Goal: Task Accomplishment & Management: Use online tool/utility

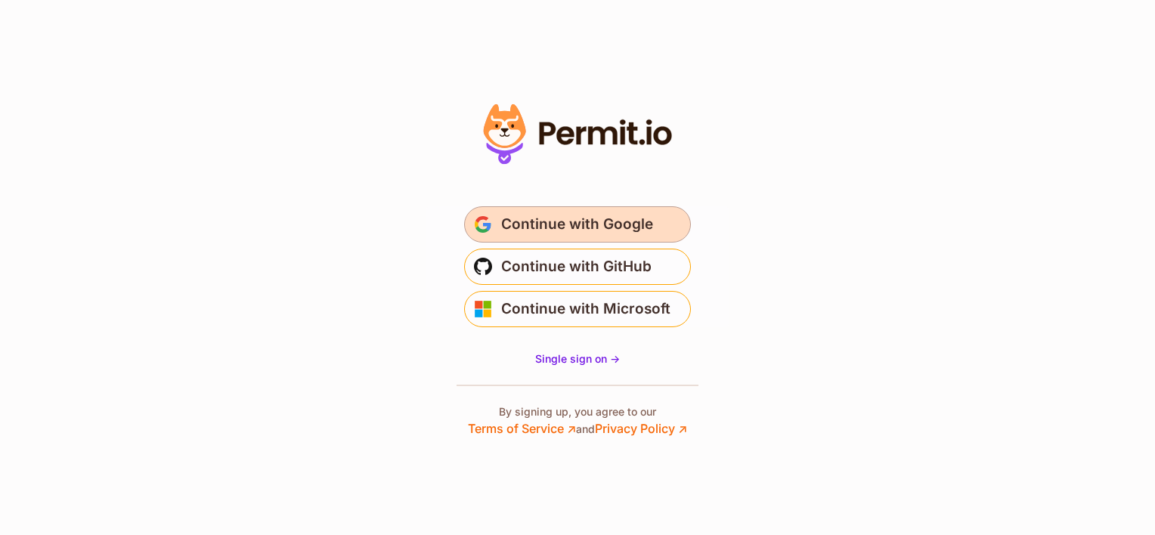
click at [553, 219] on span "Continue with Google" at bounding box center [577, 224] width 152 height 24
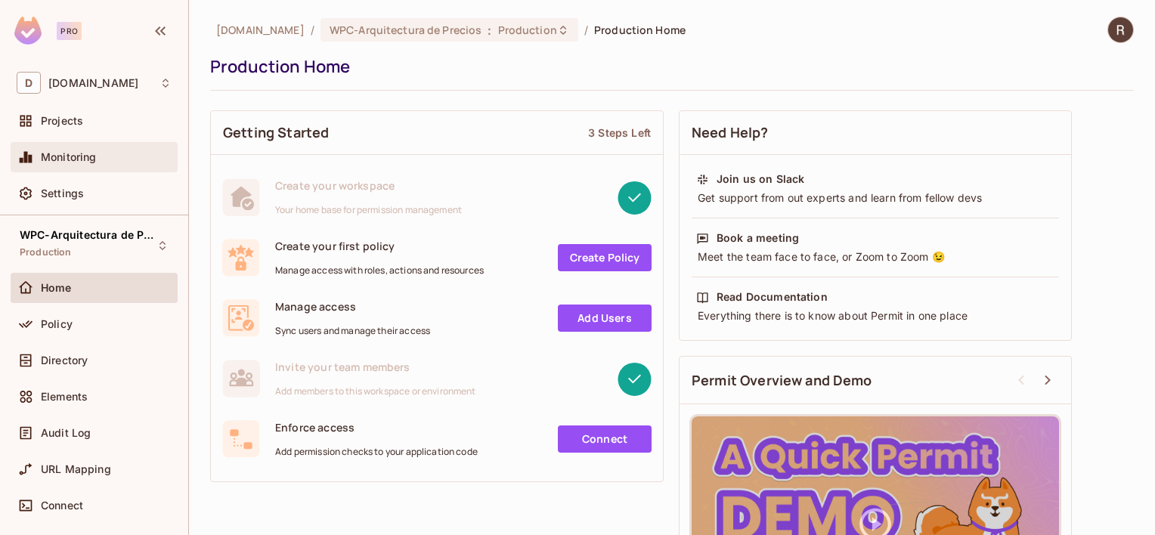
click at [75, 154] on span "Monitoring" at bounding box center [69, 157] width 56 height 12
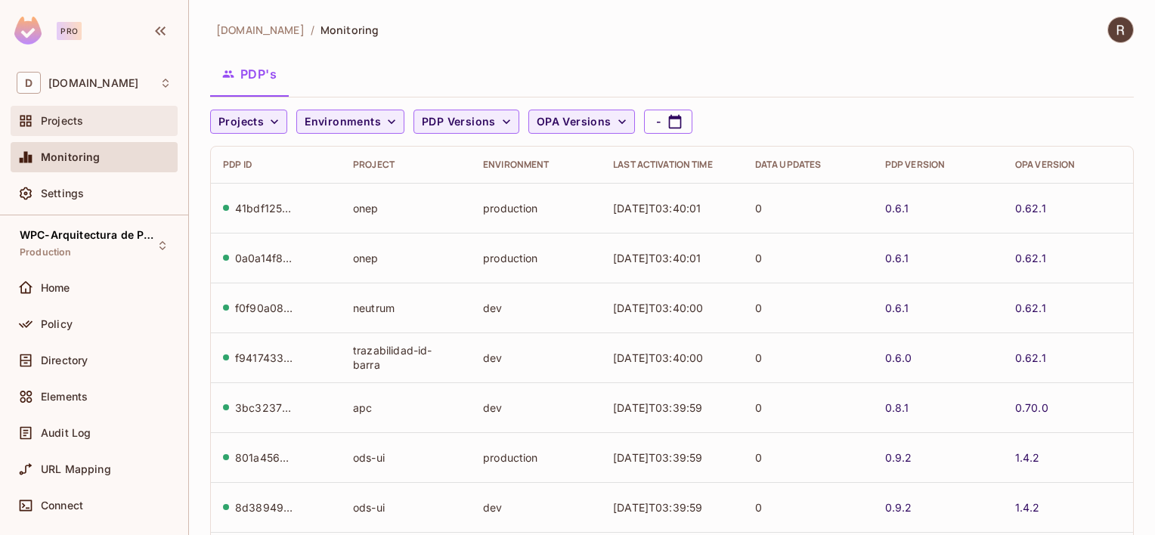
click at [73, 121] on span "Projects" at bounding box center [62, 121] width 42 height 12
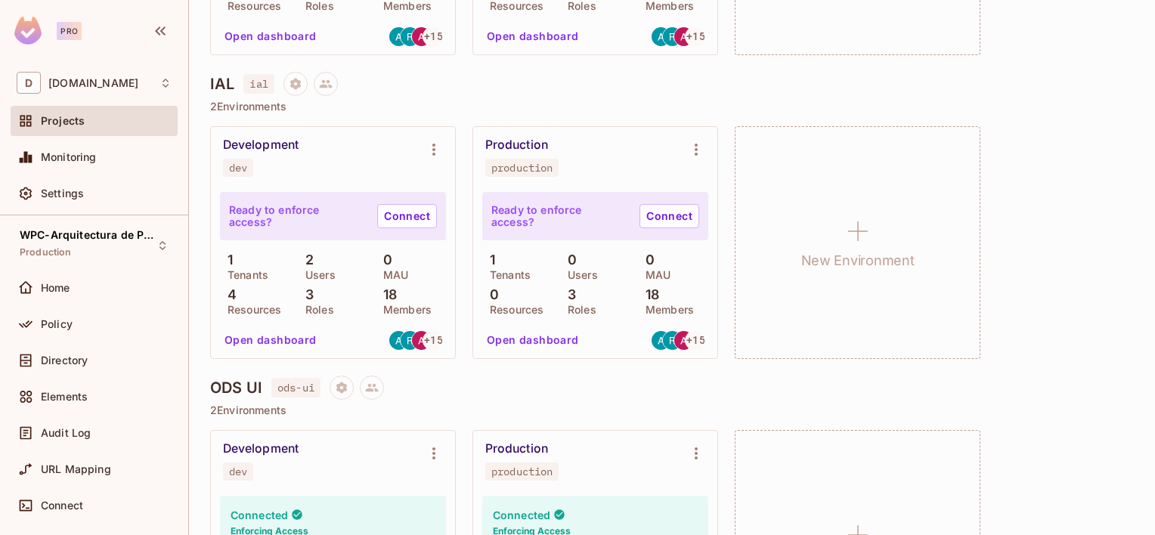
scroll to position [664, 0]
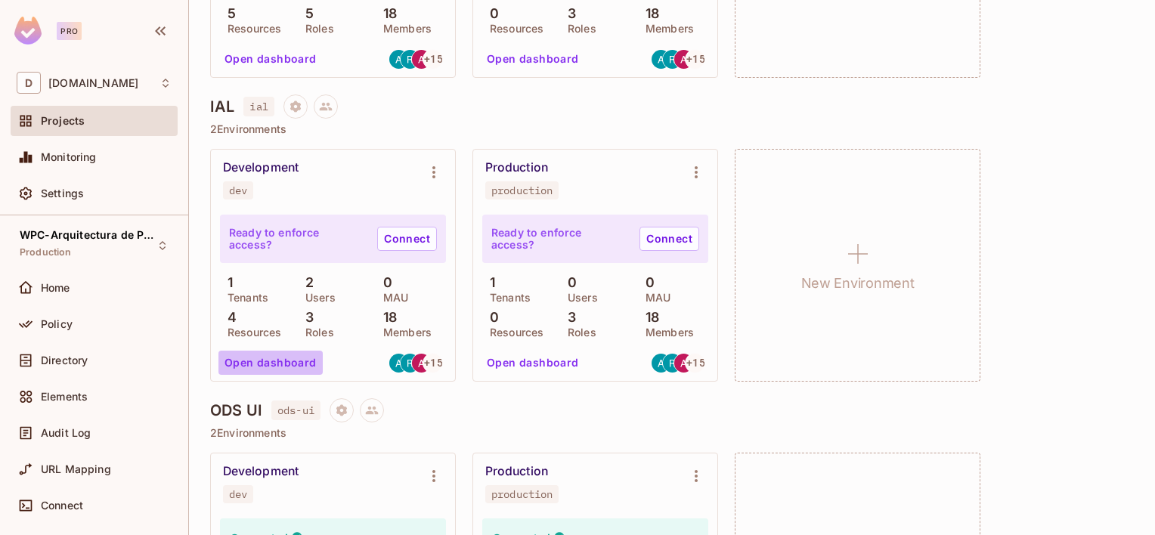
click at [287, 361] on button "Open dashboard" at bounding box center [270, 363] width 104 height 24
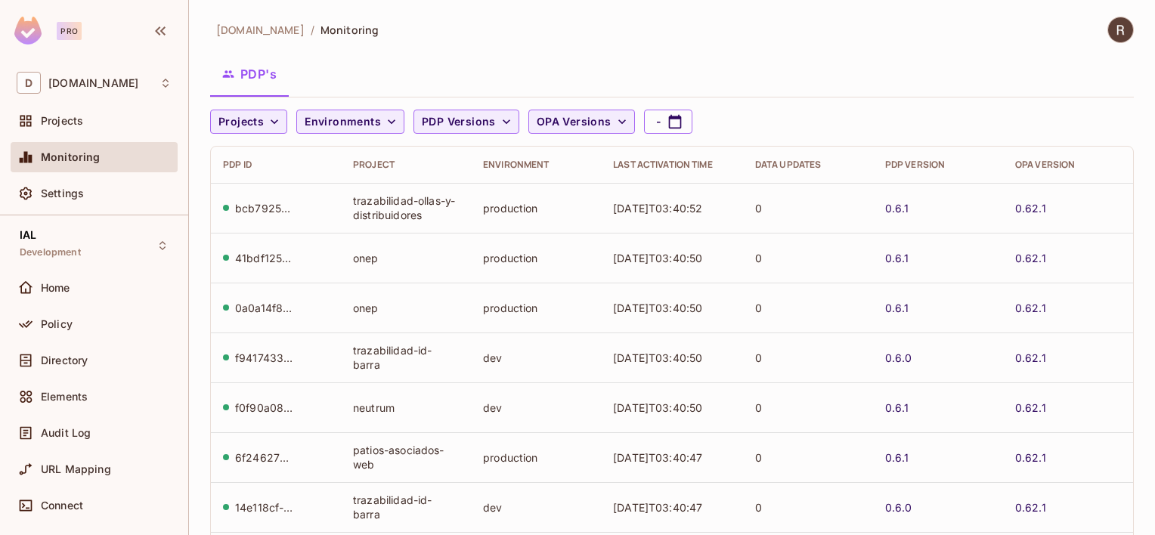
click at [85, 157] on span "Monitoring" at bounding box center [71, 157] width 60 height 12
click at [63, 113] on div "Projects" at bounding box center [94, 121] width 155 height 18
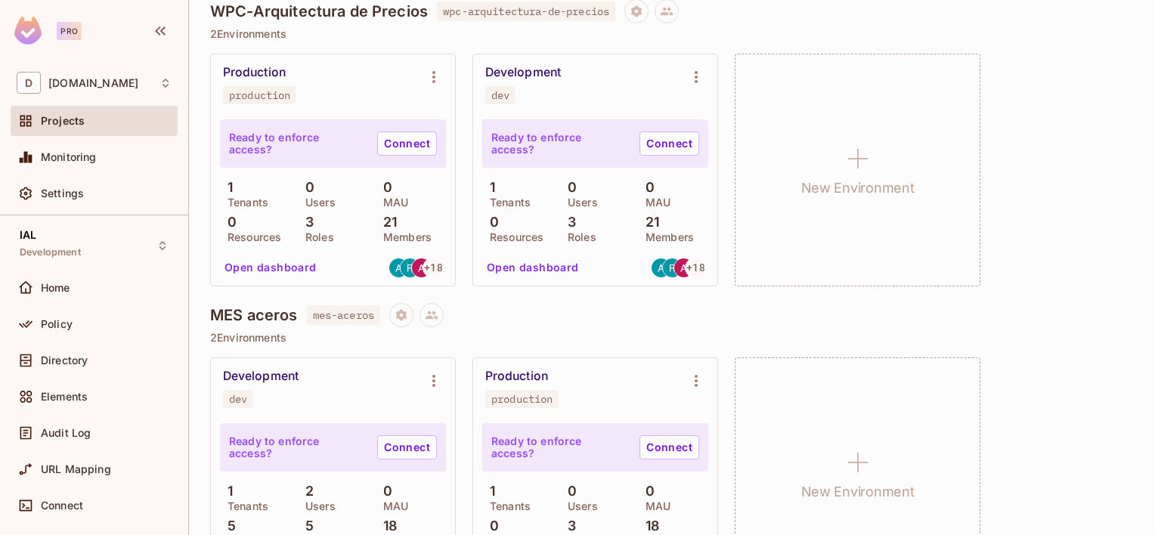
scroll to position [227, 0]
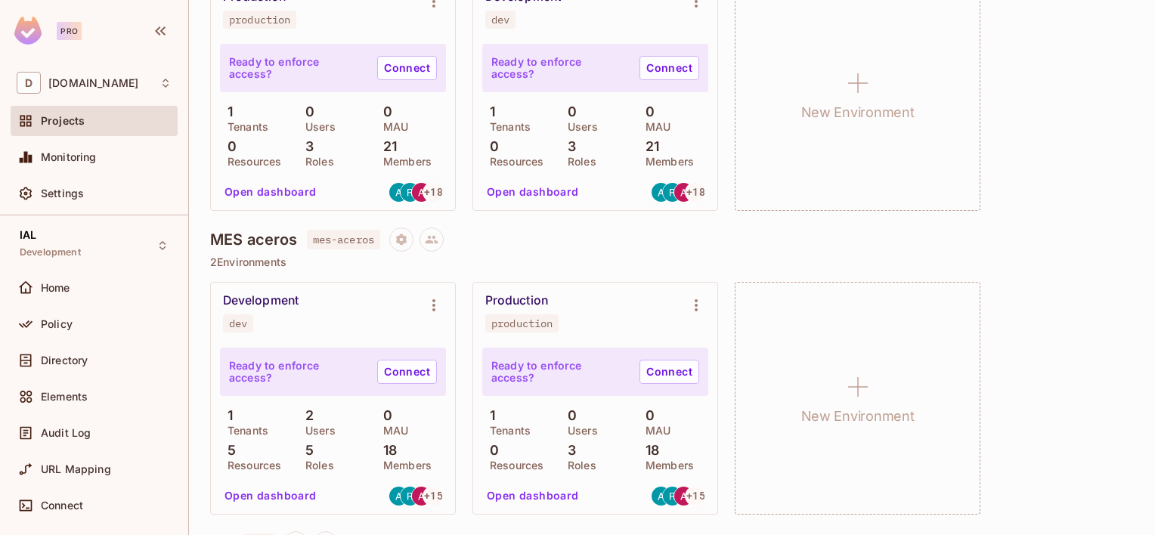
click at [298, 493] on button "Open dashboard" at bounding box center [270, 496] width 104 height 24
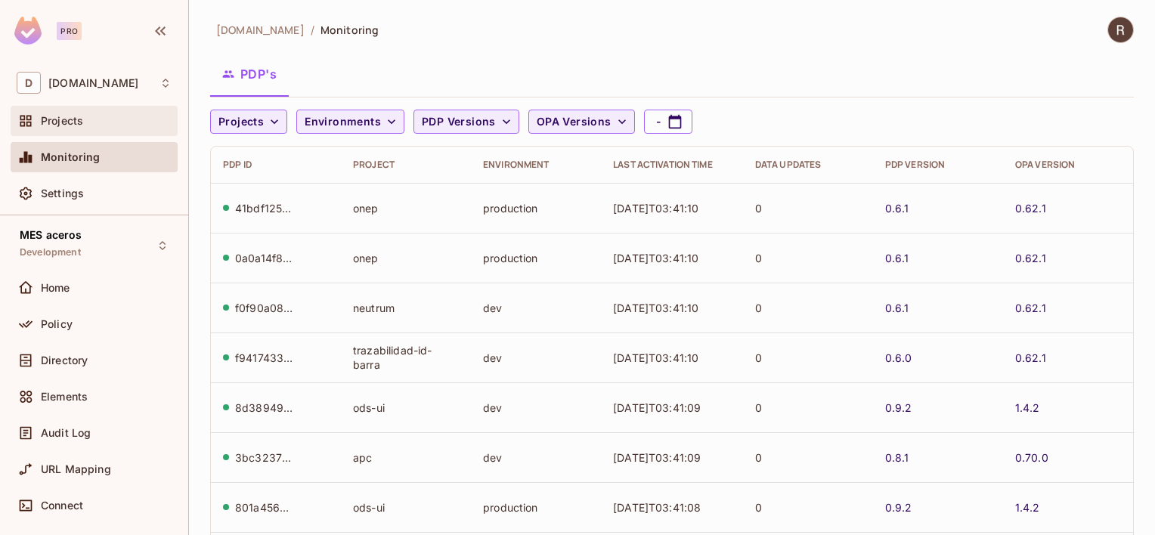
click at [77, 121] on span "Projects" at bounding box center [62, 121] width 42 height 12
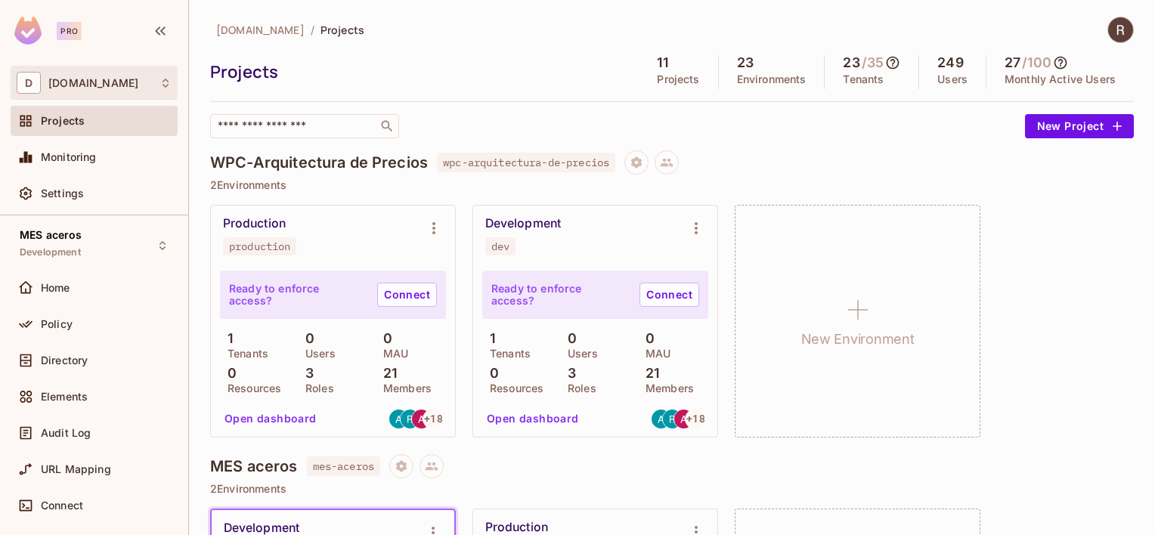
click at [85, 88] on span "[DOMAIN_NAME]" at bounding box center [93, 83] width 90 height 12
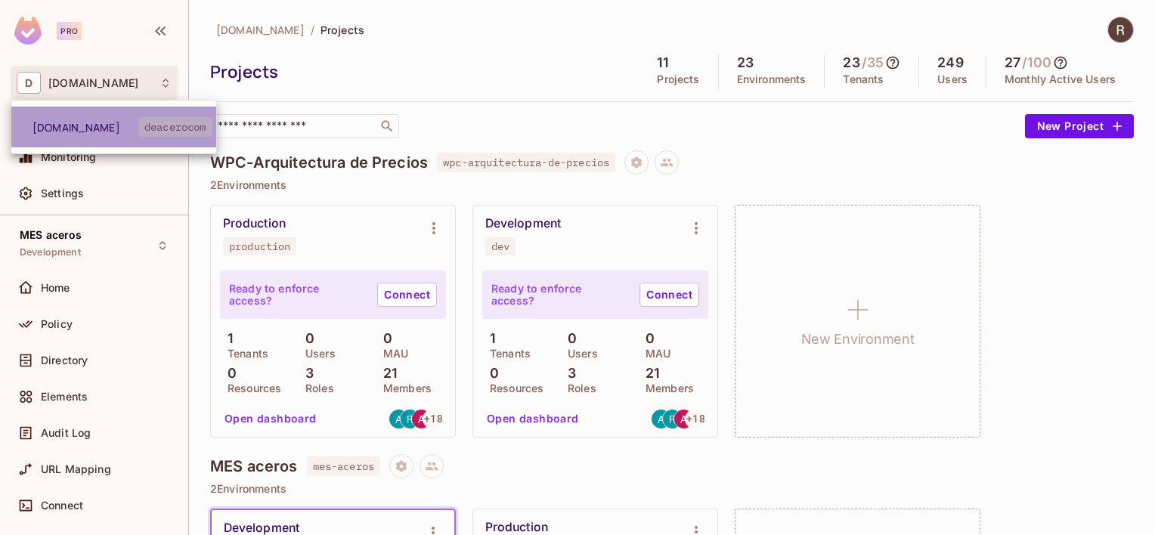
click at [54, 122] on span "[DOMAIN_NAME]" at bounding box center [86, 127] width 106 height 14
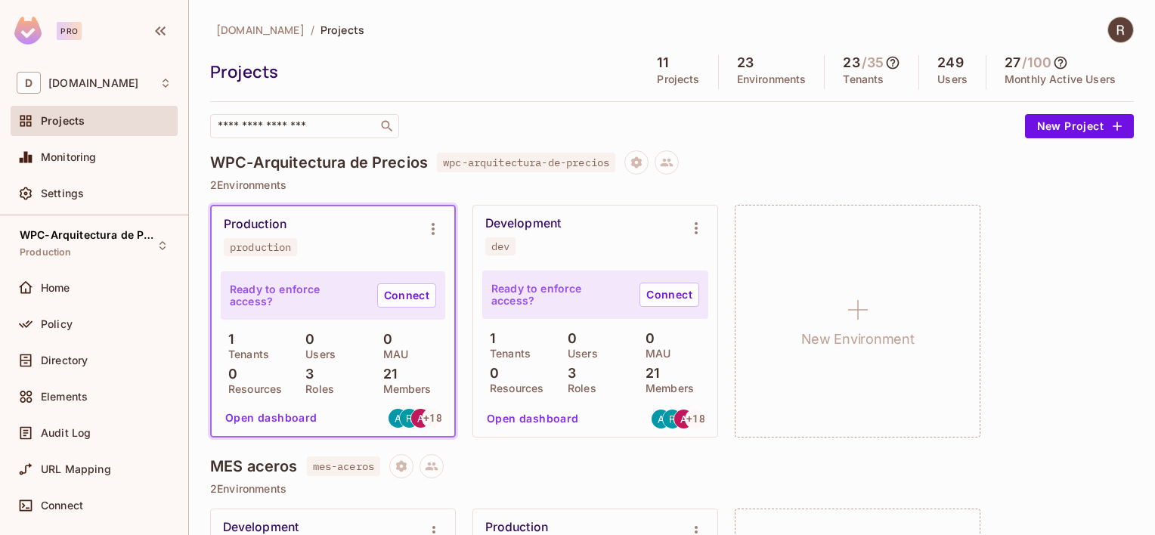
click at [54, 121] on span "Projects" at bounding box center [63, 121] width 44 height 12
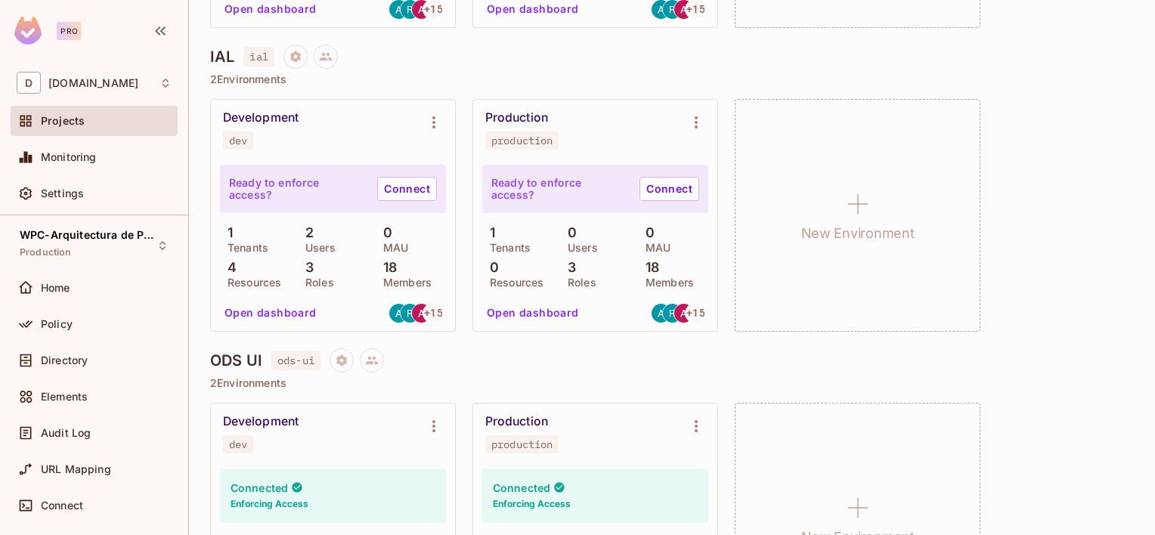
scroll to position [740, 0]
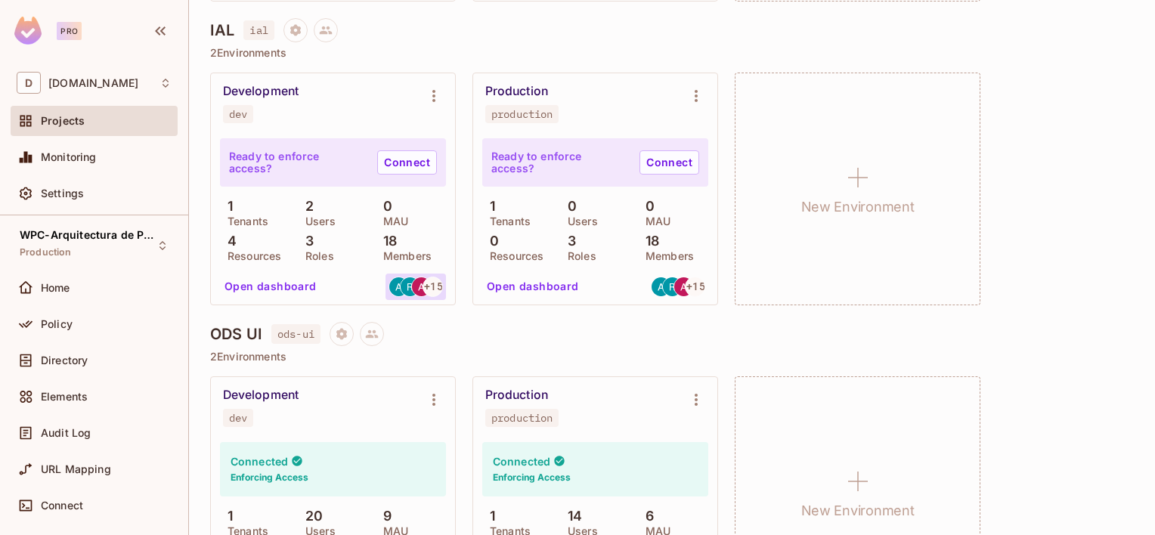
click at [426, 290] on span "+ 15" at bounding box center [433, 286] width 18 height 11
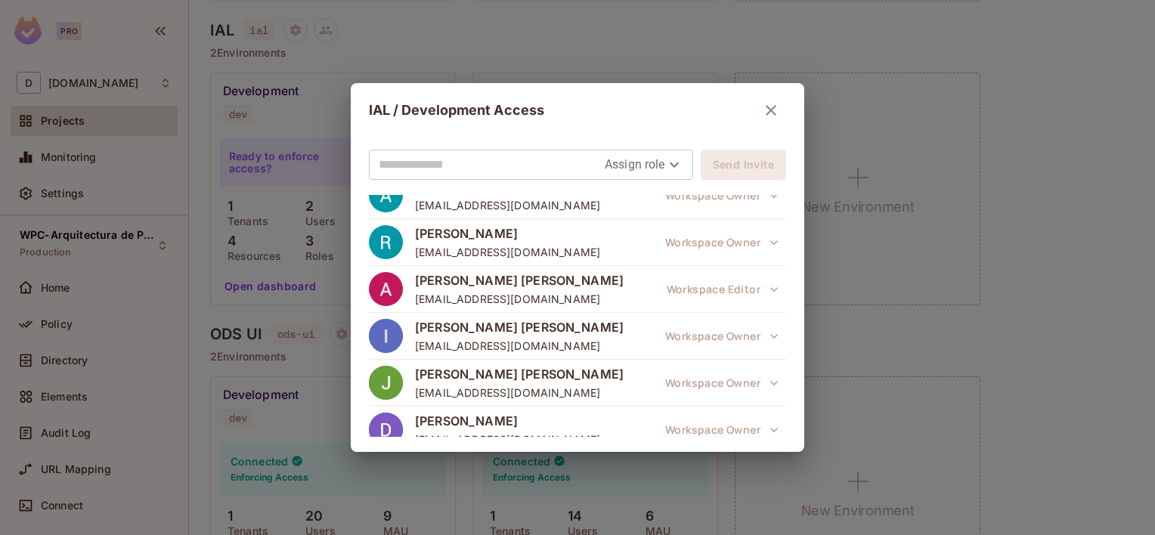
scroll to position [0, 0]
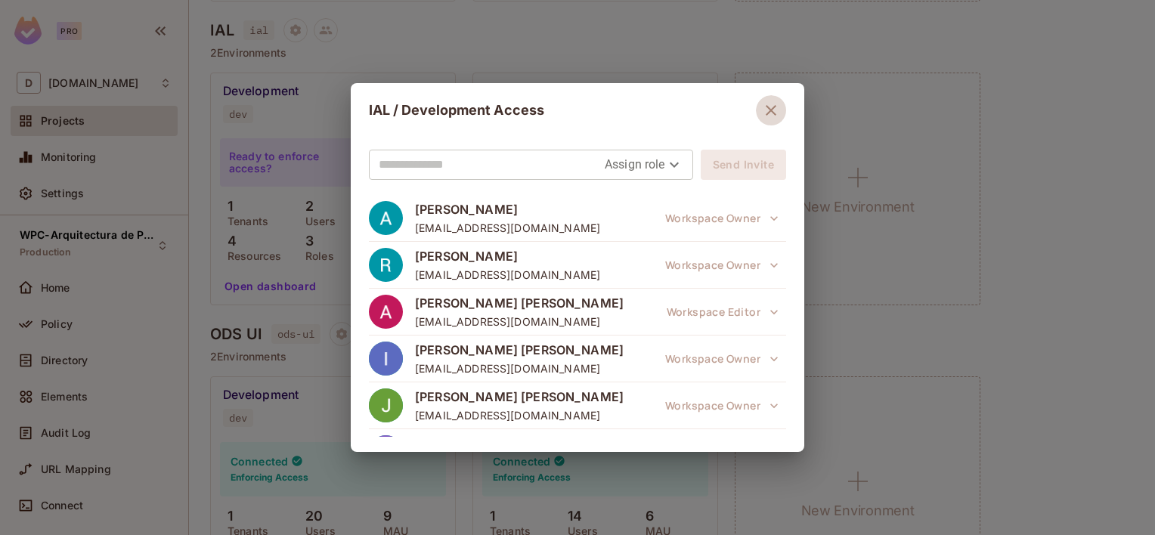
click at [771, 110] on icon "button" at bounding box center [771, 110] width 18 height 18
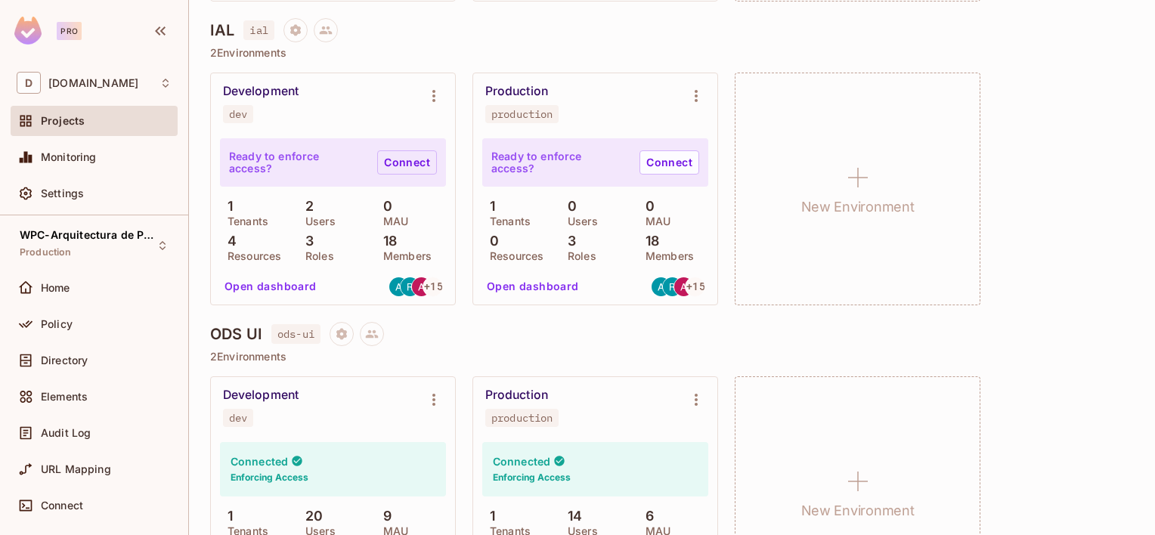
click at [411, 160] on link "Connect" at bounding box center [407, 162] width 60 height 24
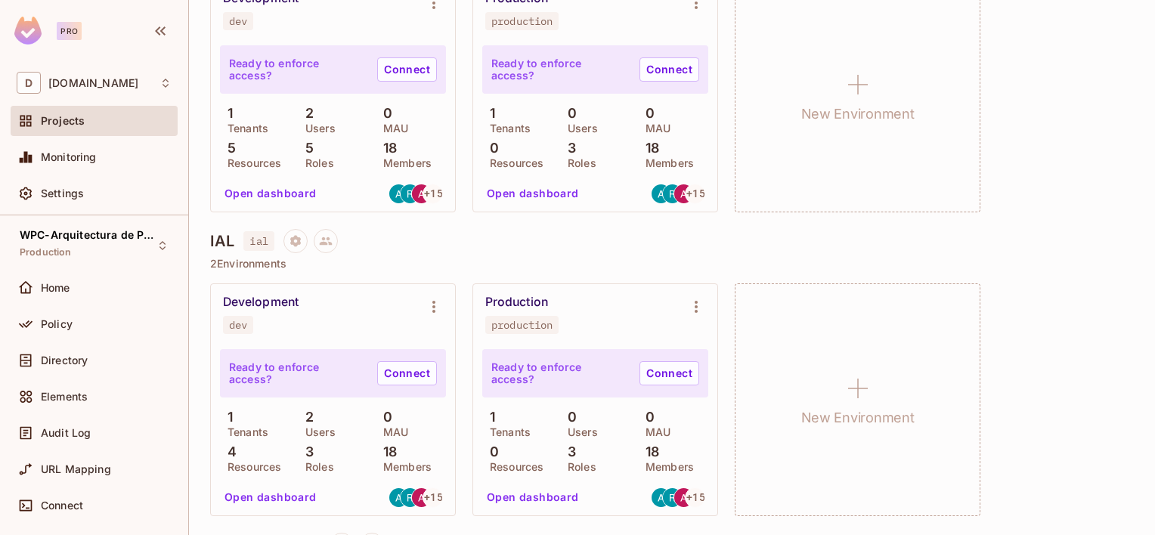
scroll to position [680, 0]
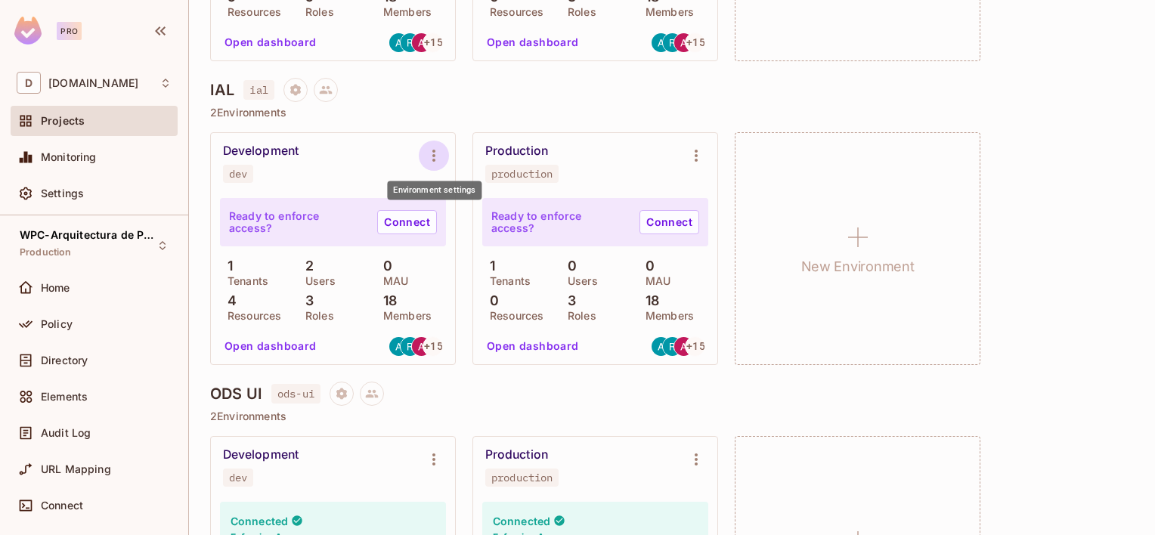
click at [438, 152] on icon "Environment settings" at bounding box center [434, 156] width 18 height 18
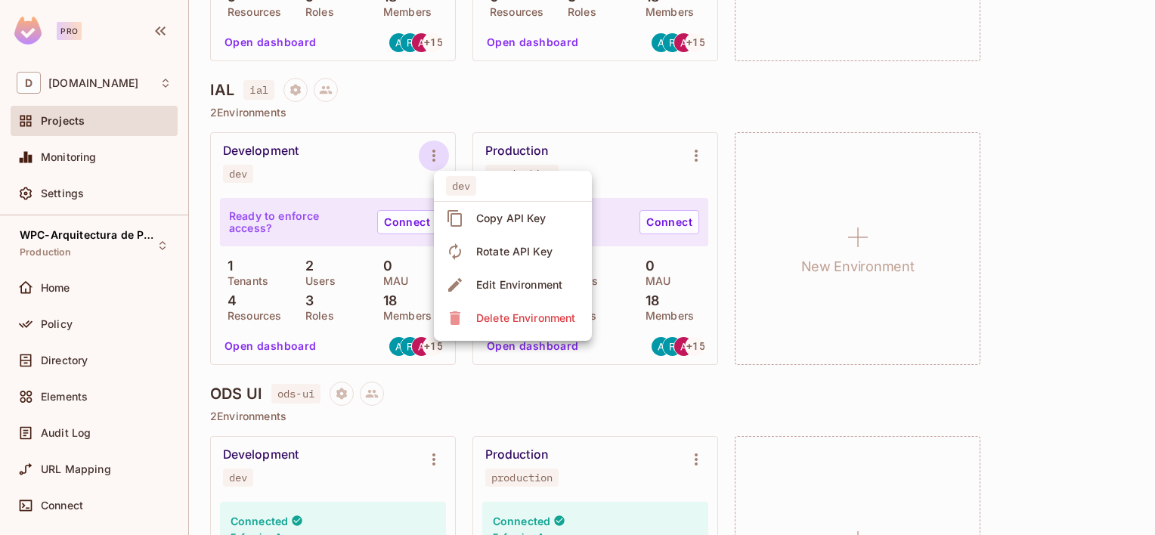
click at [1123, 324] on div at bounding box center [577, 267] width 1155 height 535
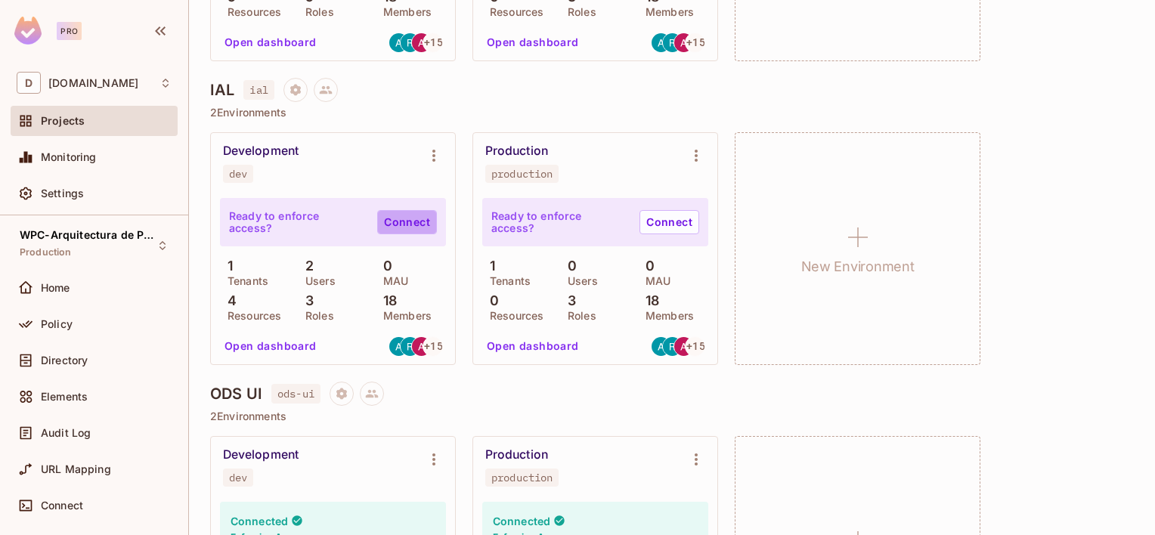
click at [404, 222] on link "Connect" at bounding box center [407, 222] width 60 height 24
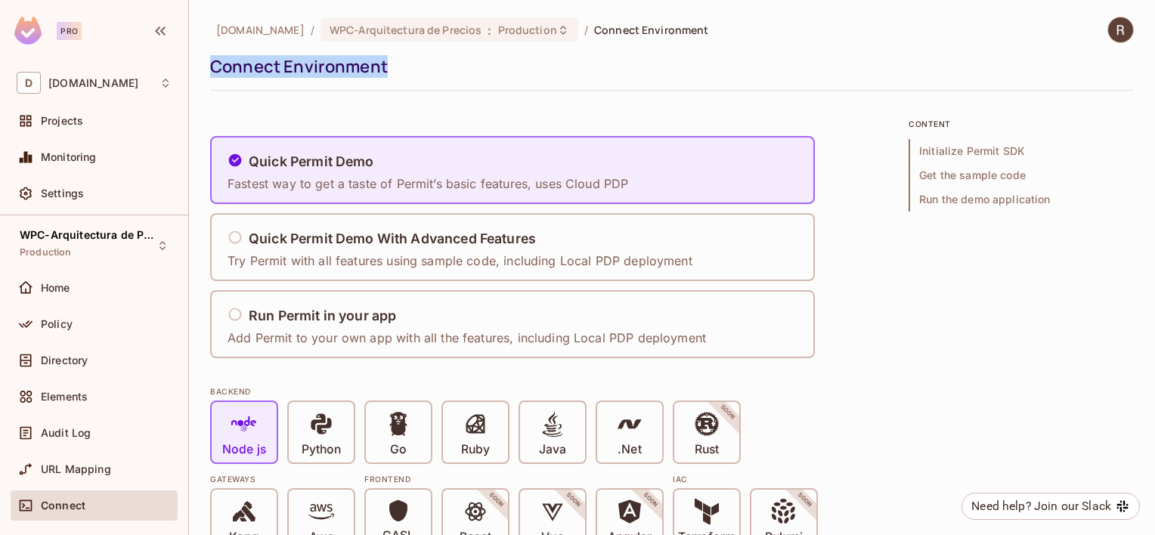
drag, startPoint x: 400, startPoint y: 70, endPoint x: 209, endPoint y: 83, distance: 191.0
click at [210, 83] on div "[DOMAIN_NAME] / WPC-Arquitectura de Precios : Production / Connect Environment …" at bounding box center [672, 54] width 924 height 74
copy div "Connect Environment"
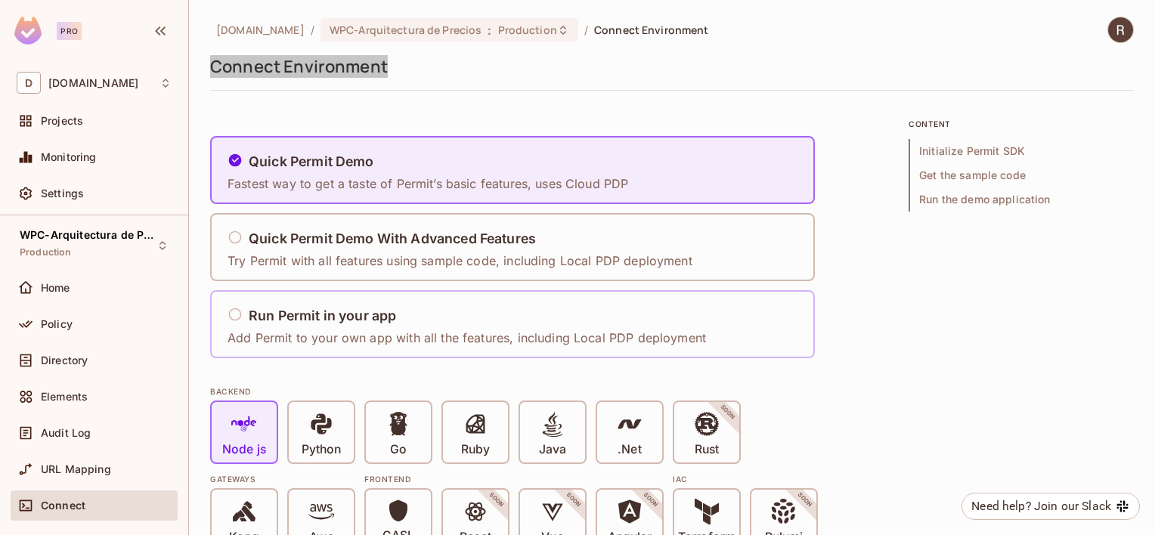
scroll to position [76, 0]
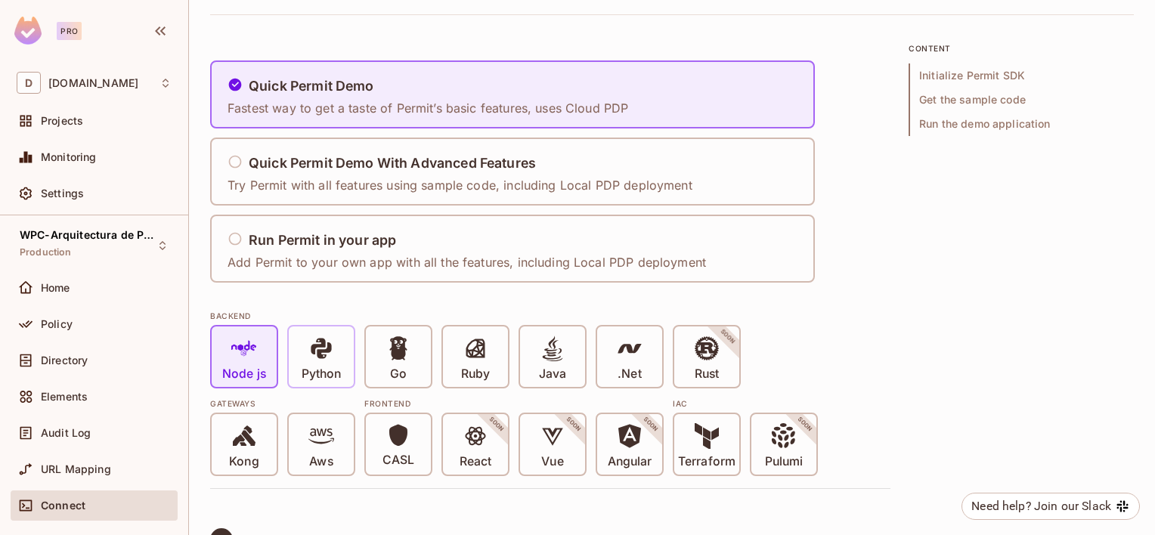
click at [312, 367] on p "Python" at bounding box center [321, 374] width 39 height 15
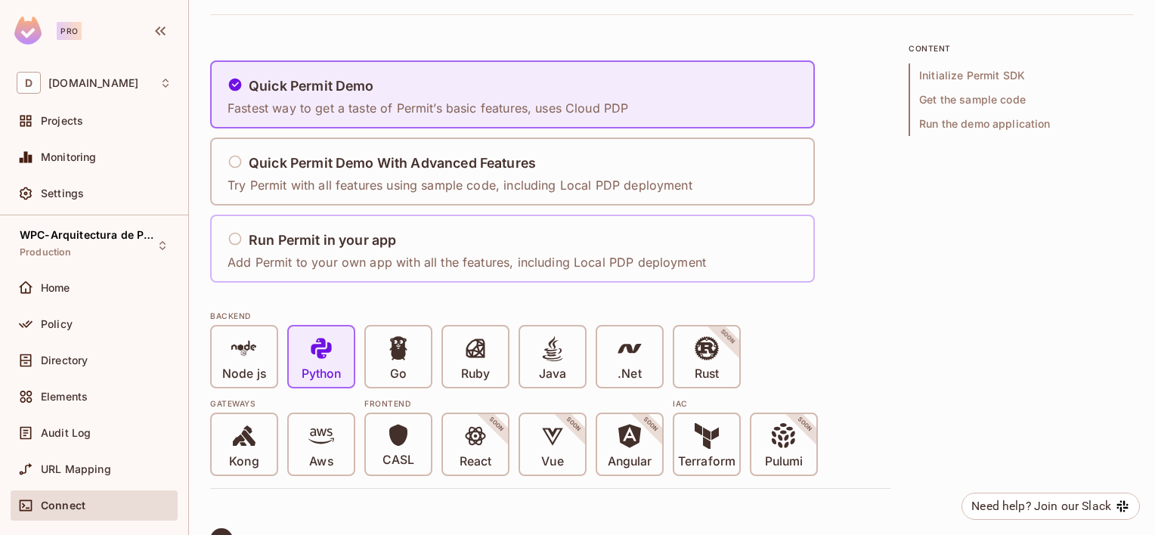
click at [251, 235] on h5 "Run Permit in your app" at bounding box center [322, 240] width 147 height 15
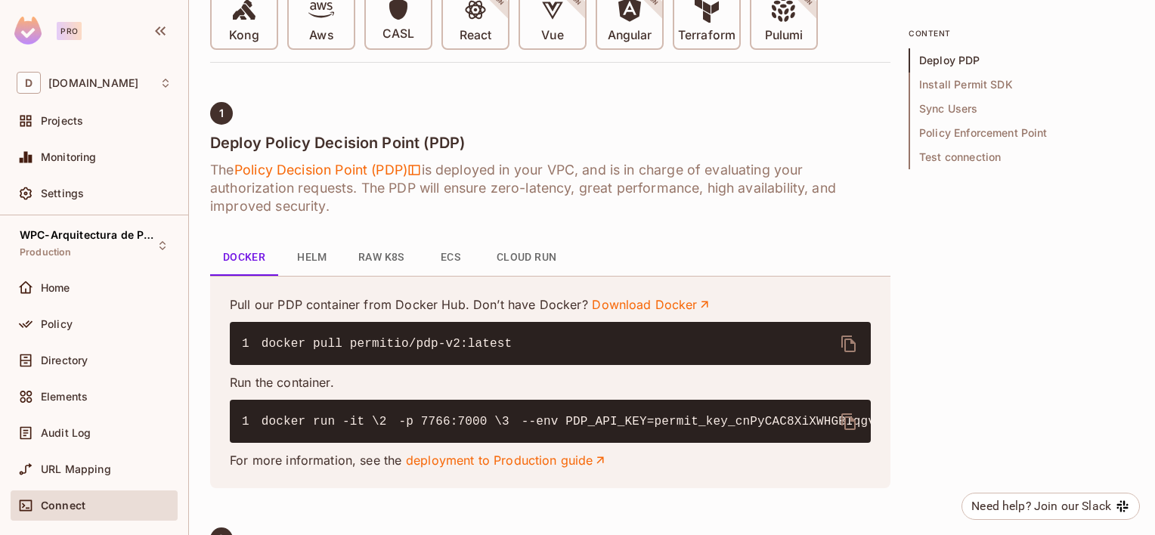
scroll to position [529, 0]
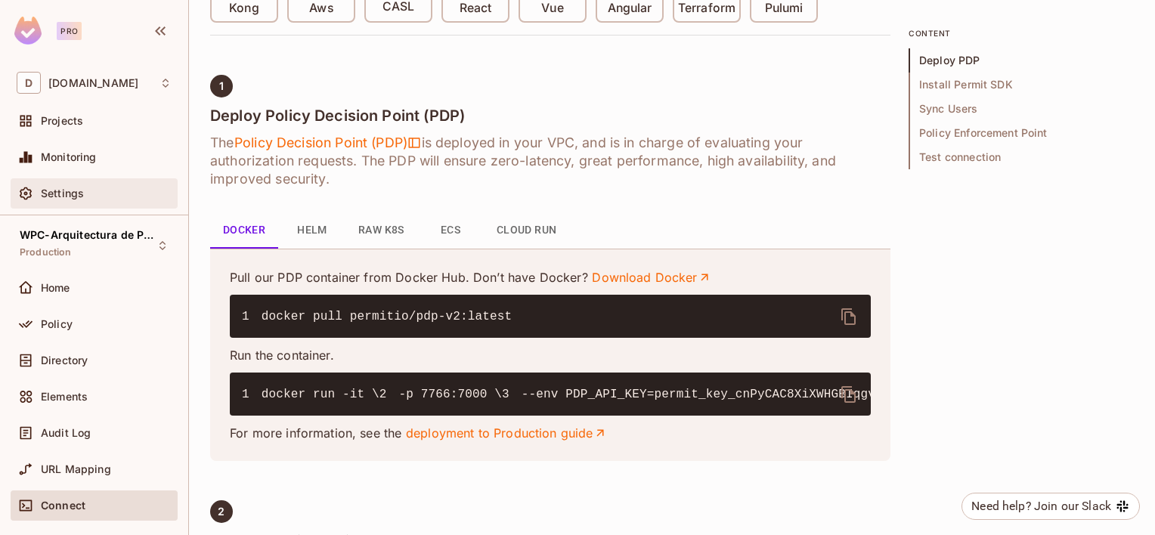
click at [50, 194] on span "Settings" at bounding box center [62, 193] width 43 height 12
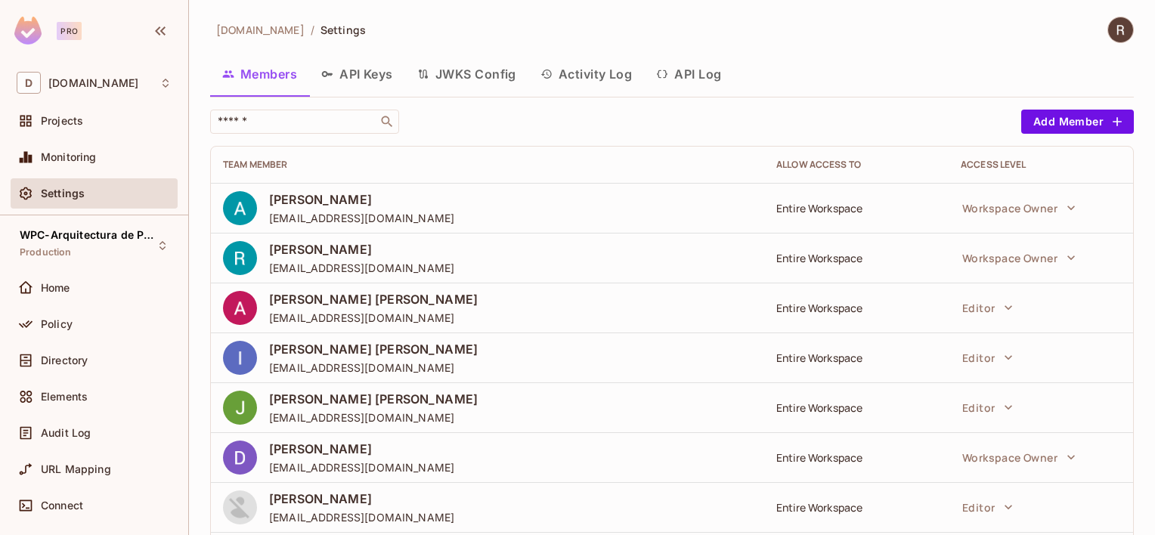
click at [386, 64] on button "API Keys" at bounding box center [357, 74] width 96 height 38
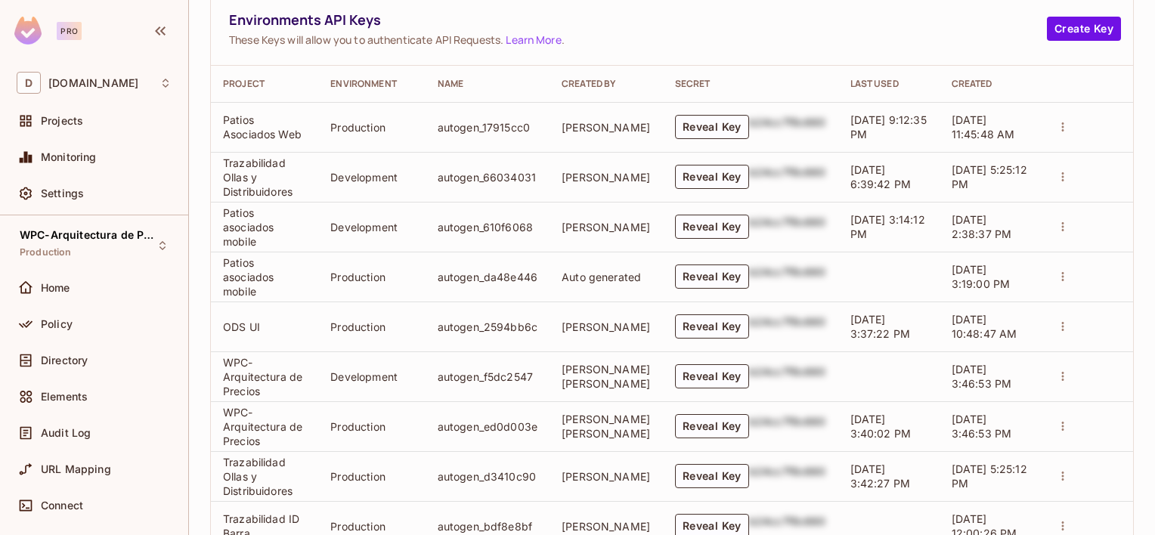
scroll to position [535, 0]
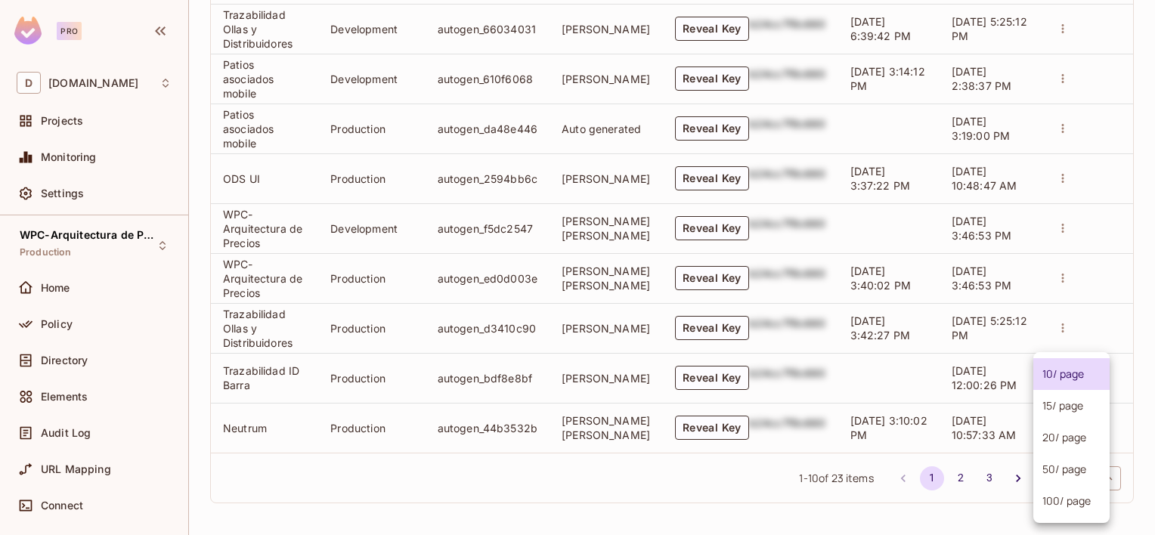
click at [1077, 476] on body "Pro D [DOMAIN_NAME] Projects Monitoring Settings WPC-Arquitectura de Precios Pr…" at bounding box center [577, 267] width 1155 height 535
click at [1049, 500] on li "100 / page" at bounding box center [1071, 501] width 76 height 32
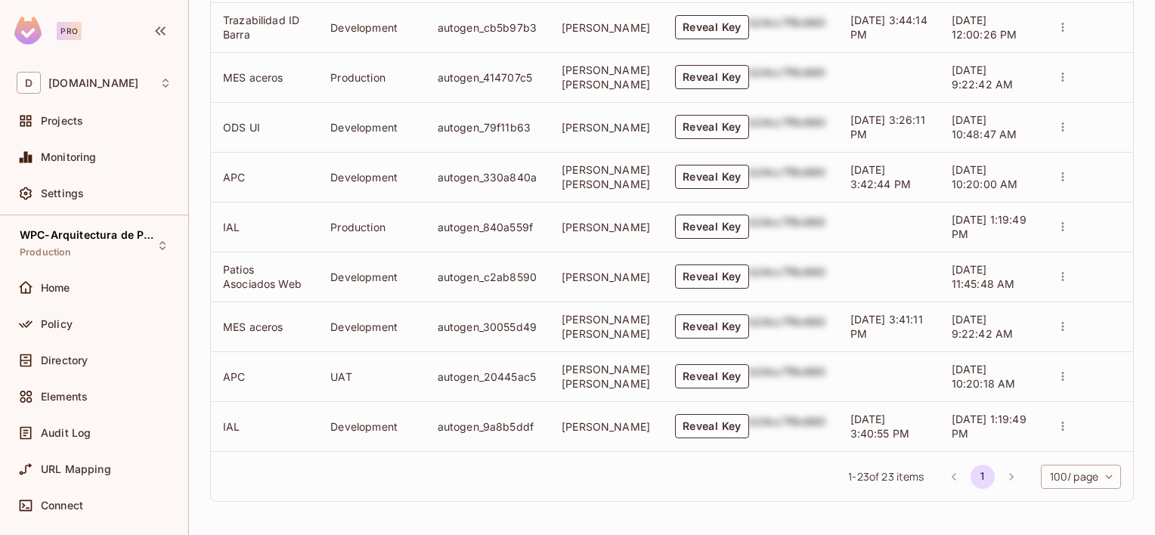
scroll to position [1208, 0]
click at [714, 426] on button "Reveal Key" at bounding box center [712, 426] width 74 height 24
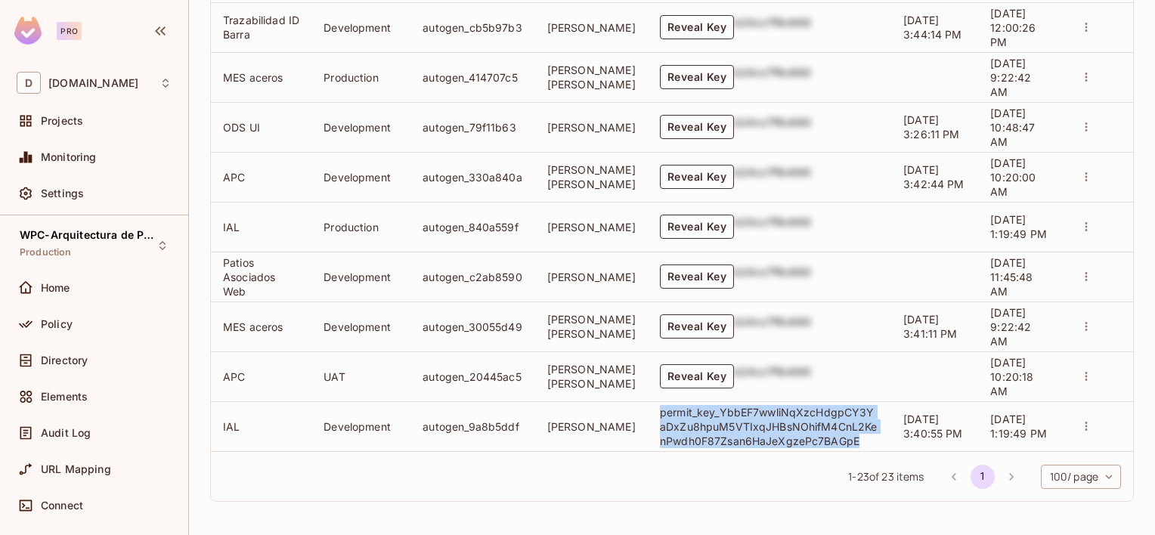
drag, startPoint x: 845, startPoint y: 445, endPoint x: 641, endPoint y: 414, distance: 206.5
click at [648, 414] on td "permit_key_YbbEF7wwliNqXzcHdgpCY3YaDxZu8hpuM5VTIxqJHBsNOhifM4CnL2KenPwdh0F87Zsa…" at bounding box center [769, 426] width 243 height 50
drag, startPoint x: 641, startPoint y: 414, endPoint x: 668, endPoint y: 426, distance: 29.1
copy p "permit_key_YbbEF7wwliNqXzcHdgpCY3YaDxZu8hpuM5VTIxqJHBsNOhifM4CnL2KenPwdh0F87Zsa…"
click at [693, 215] on button "Reveal Key" at bounding box center [697, 227] width 74 height 24
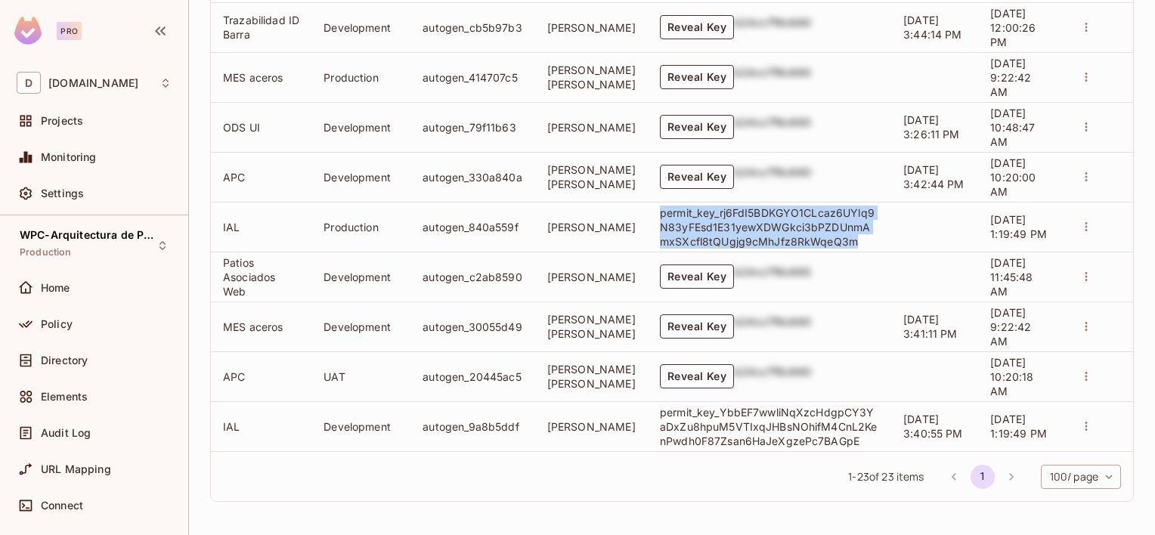
drag, startPoint x: 834, startPoint y: 236, endPoint x: 635, endPoint y: 200, distance: 202.0
click at [648, 202] on td "permit_key_rj6FdI5BDKGYO1CLcaz6UYlq9N83yFEsd1E31yewXDWGkci3bPZDUnmAmxSXcfl8tQUg…" at bounding box center [769, 227] width 243 height 50
copy p "permit_key_rj6FdI5BDKGYO1CLcaz6UYlq9N83yFEsd1E31yewXDWGkci3bPZDUnmAmxSXcfl8tQUg…"
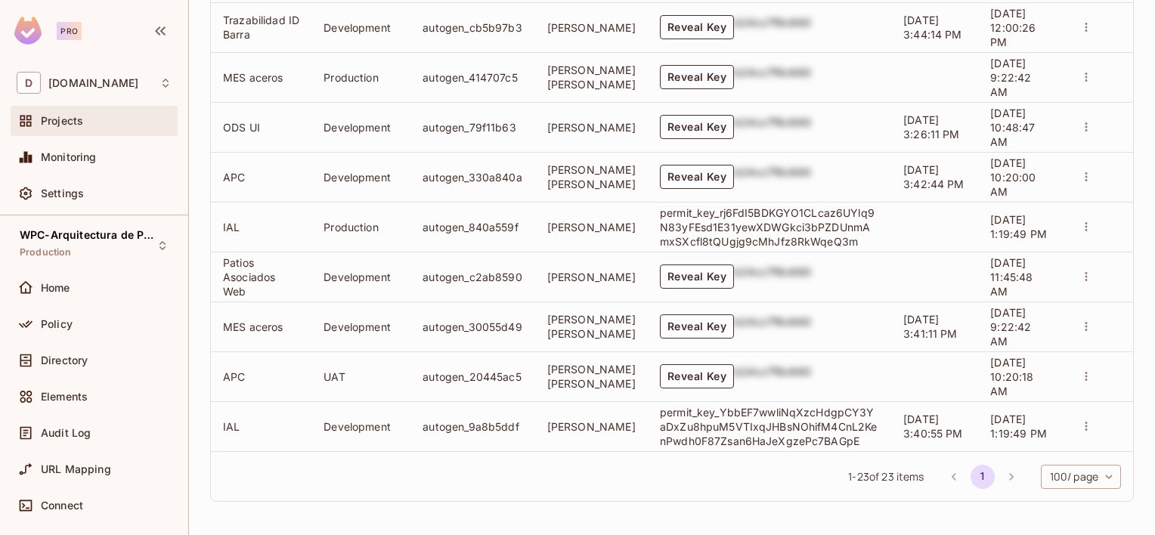
click at [56, 123] on span "Projects" at bounding box center [62, 121] width 42 height 12
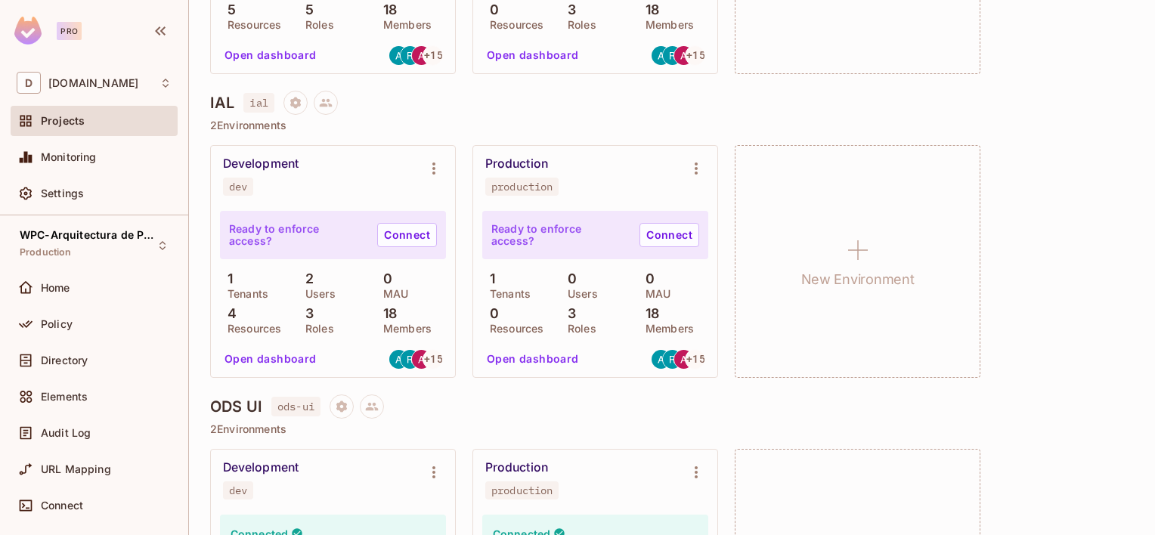
scroll to position [680, 0]
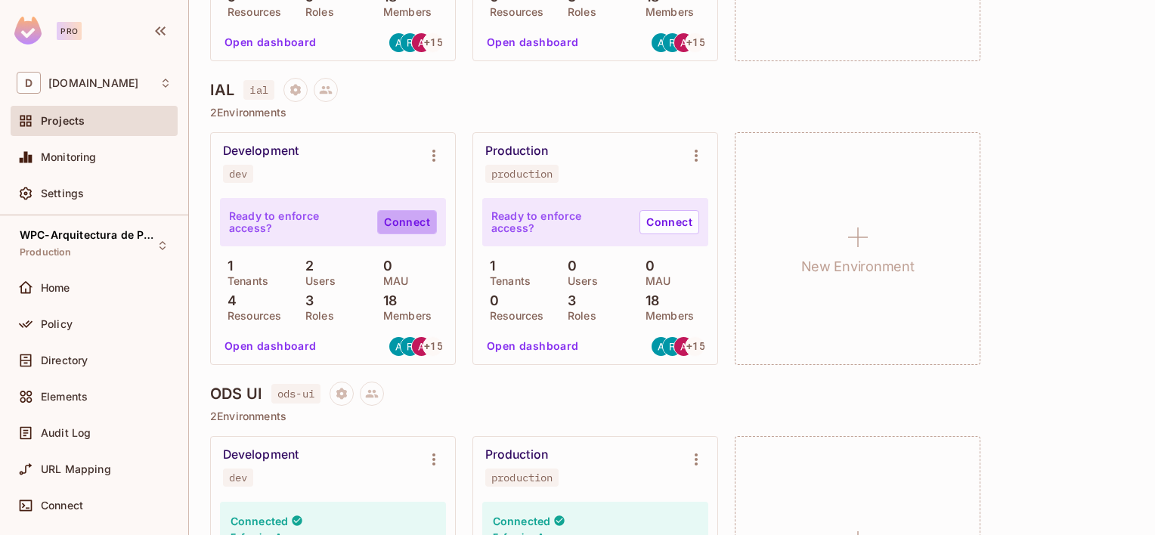
click at [417, 224] on link "Connect" at bounding box center [407, 222] width 60 height 24
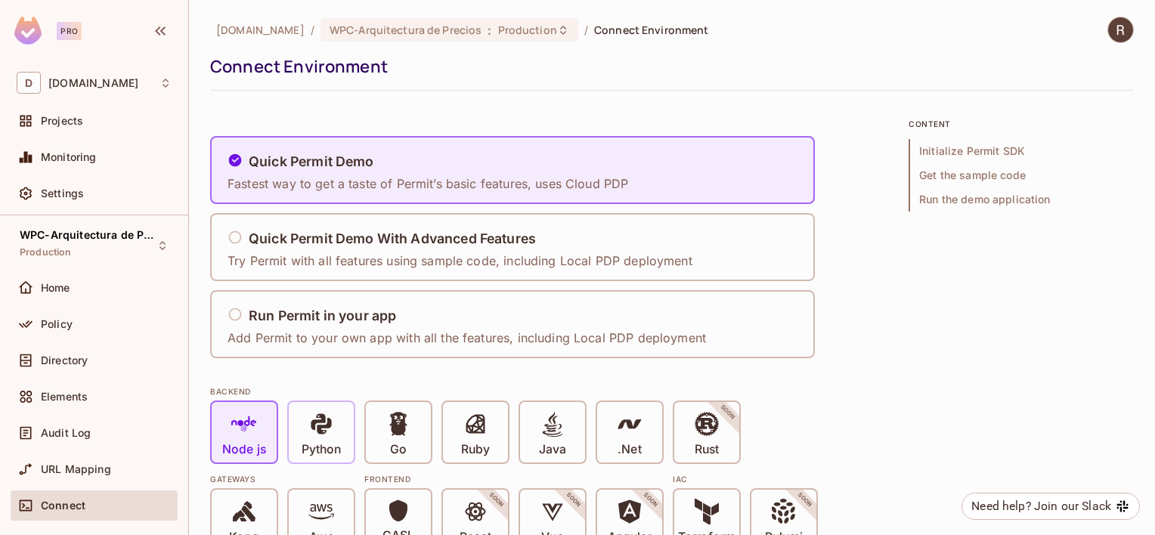
click at [339, 431] on span "Python" at bounding box center [321, 434] width 39 height 46
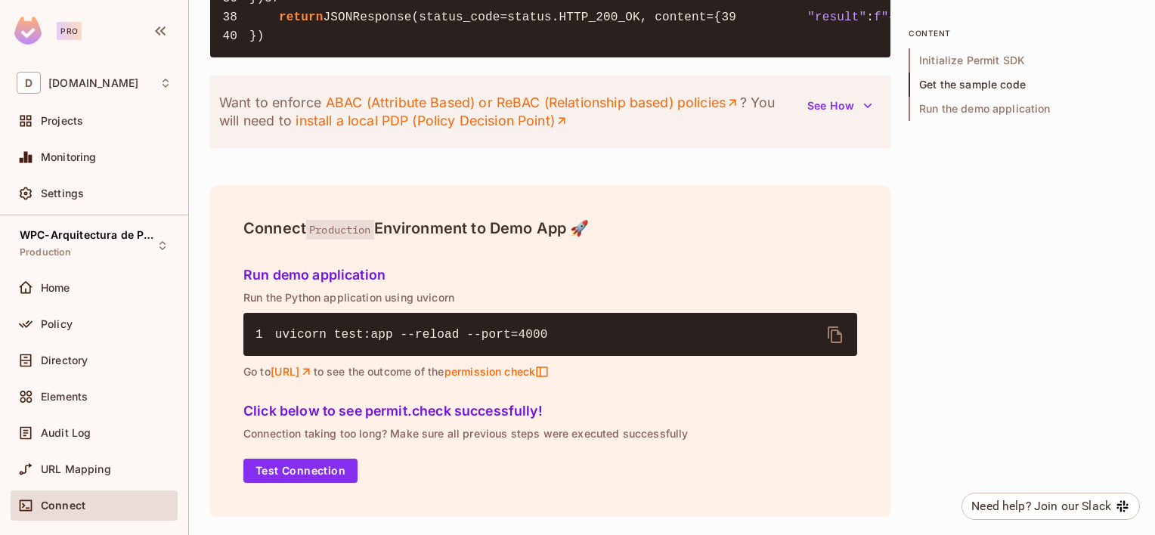
scroll to position [1988, 0]
click at [311, 476] on button "Test Connection" at bounding box center [300, 471] width 114 height 24
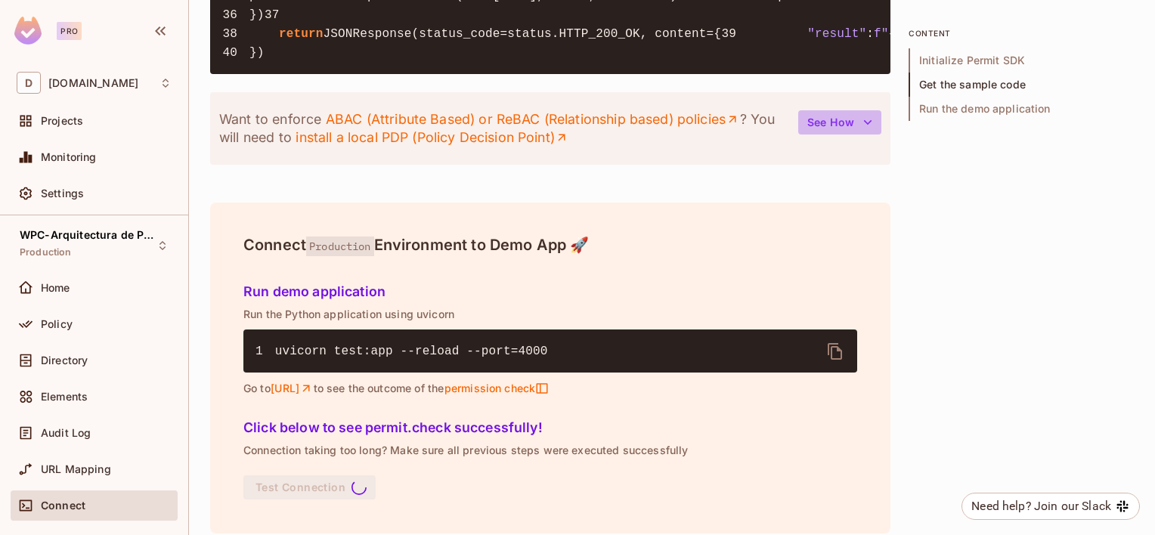
click at [872, 130] on icon "button" at bounding box center [867, 122] width 15 height 15
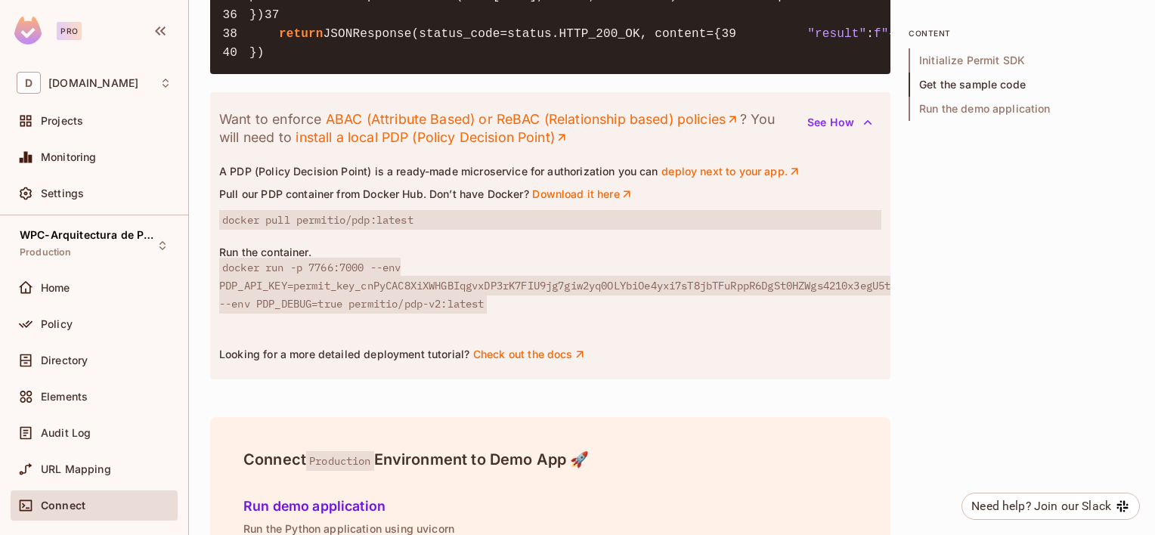
click at [872, 130] on icon "button" at bounding box center [867, 122] width 15 height 15
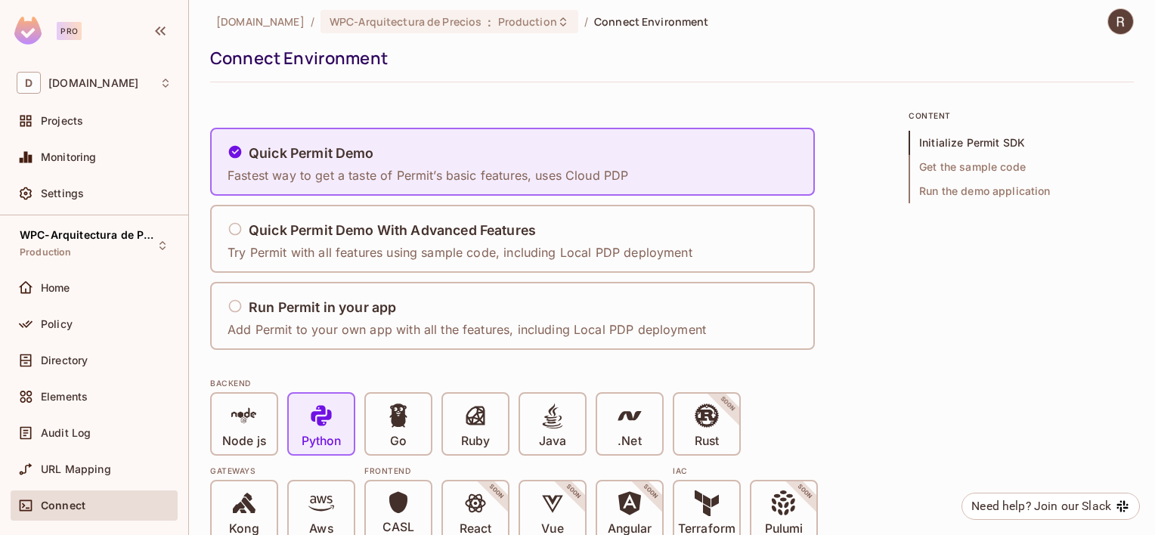
scroll to position [0, 0]
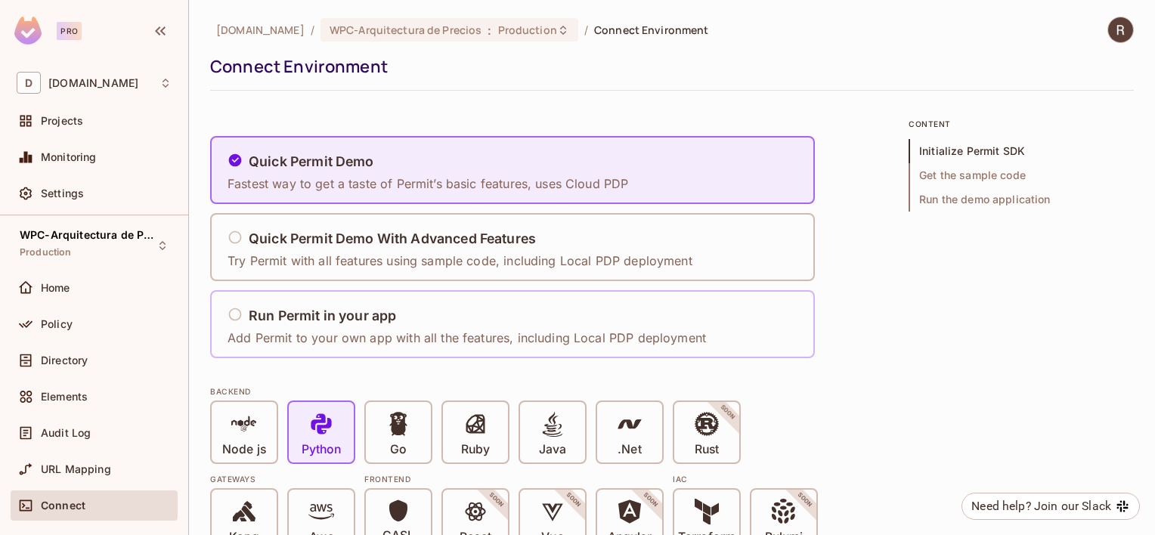
click at [246, 312] on div "Run Permit in your app" at bounding box center [467, 316] width 479 height 19
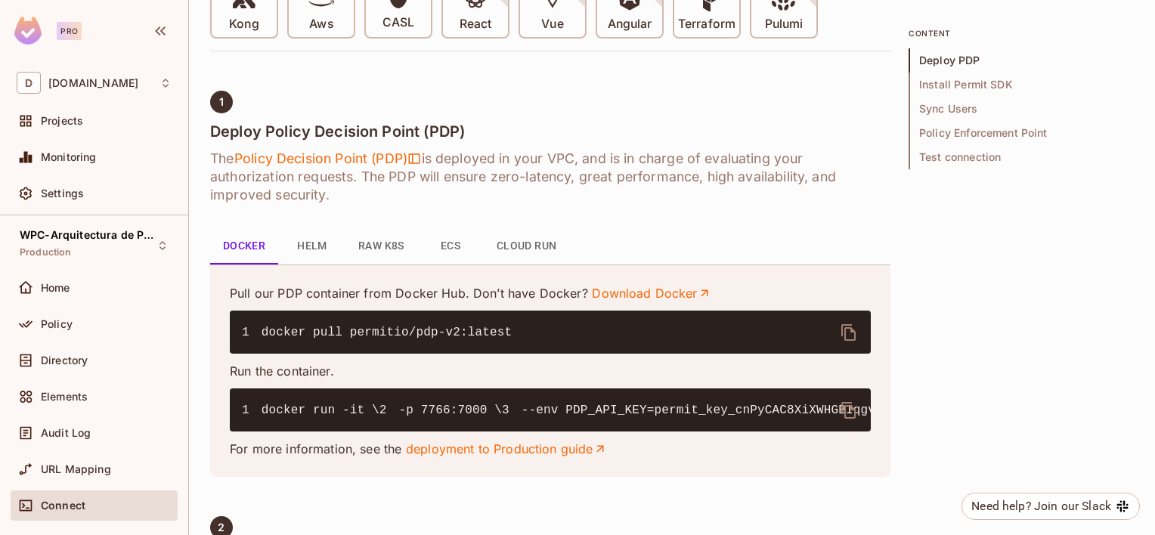
scroll to position [329, 0]
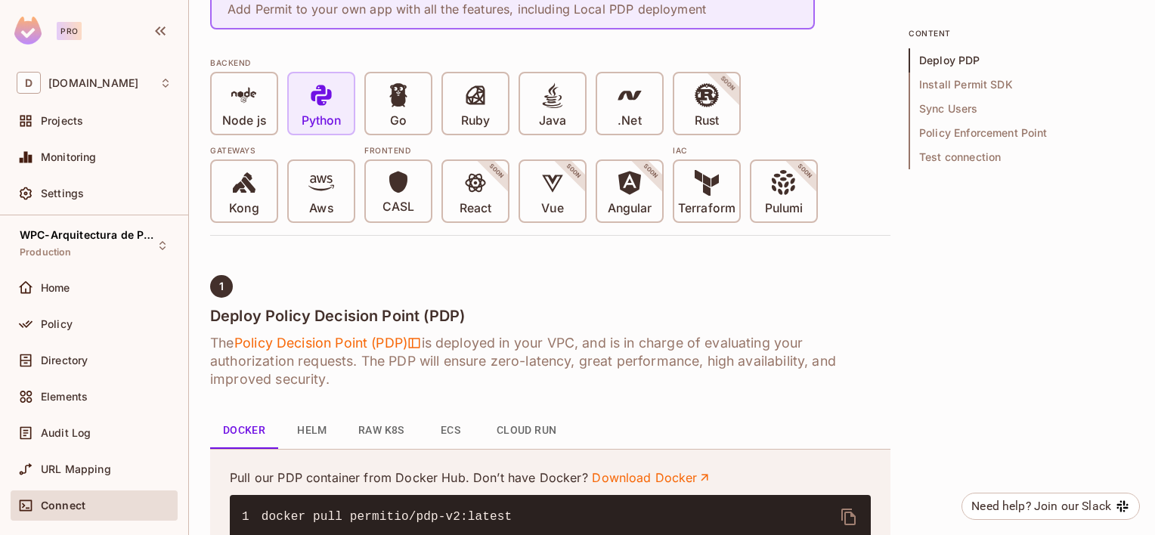
click at [341, 110] on span "Python" at bounding box center [321, 105] width 39 height 46
click at [998, 85] on span "Install Permit SDK" at bounding box center [1021, 85] width 225 height 24
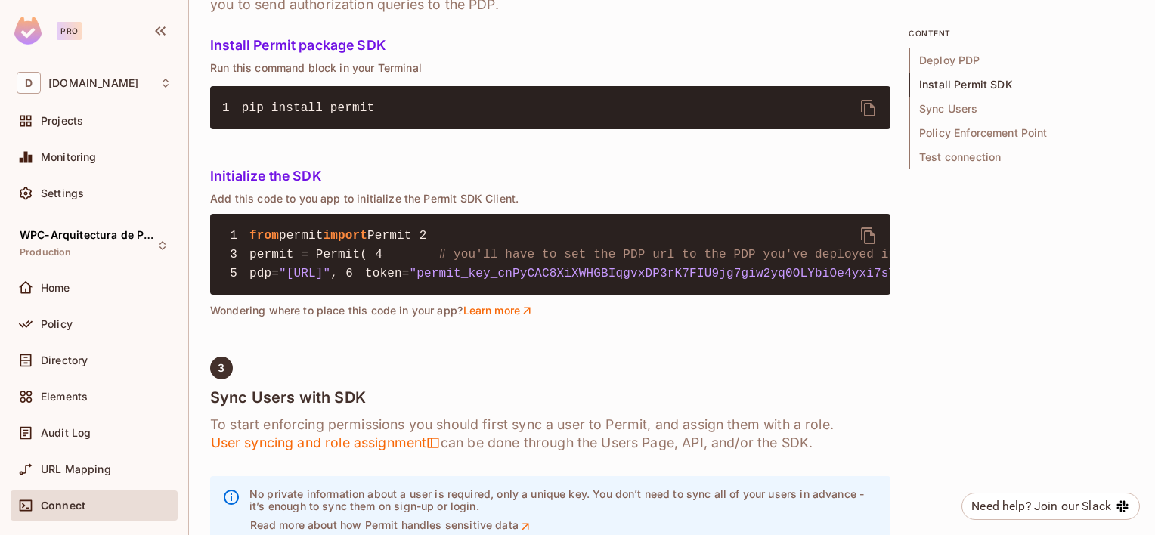
click at [950, 115] on span "Sync Users" at bounding box center [1021, 109] width 225 height 24
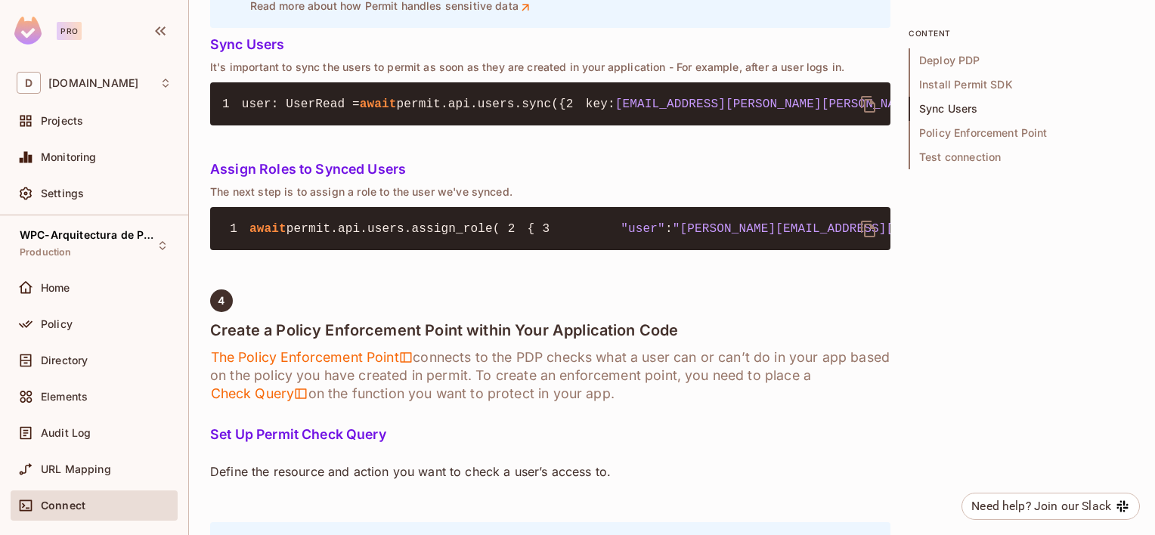
click at [955, 60] on span "Deploy PDP" at bounding box center [1021, 60] width 225 height 24
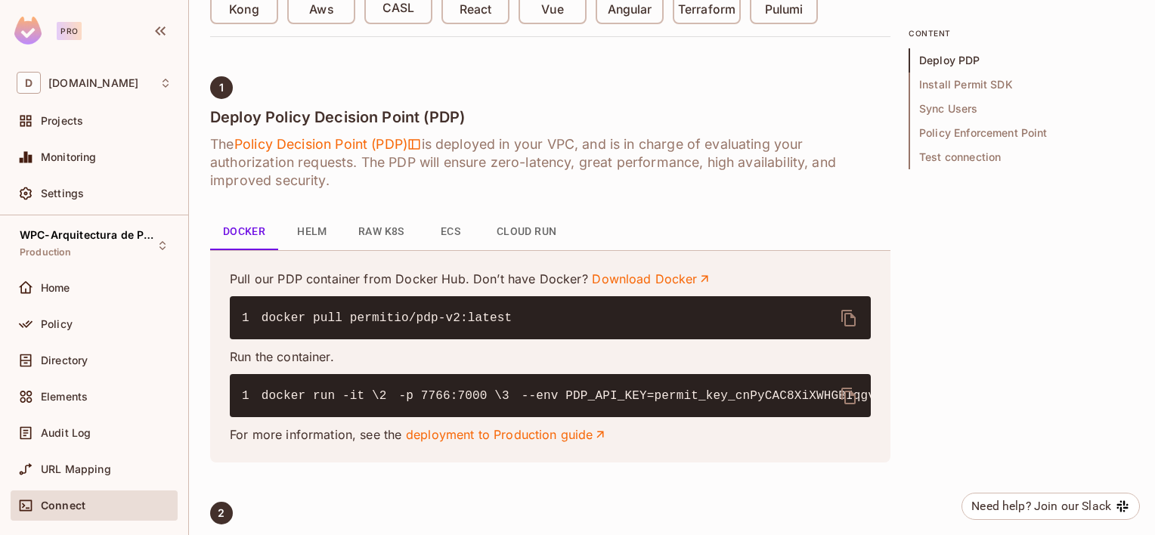
scroll to position [452, 0]
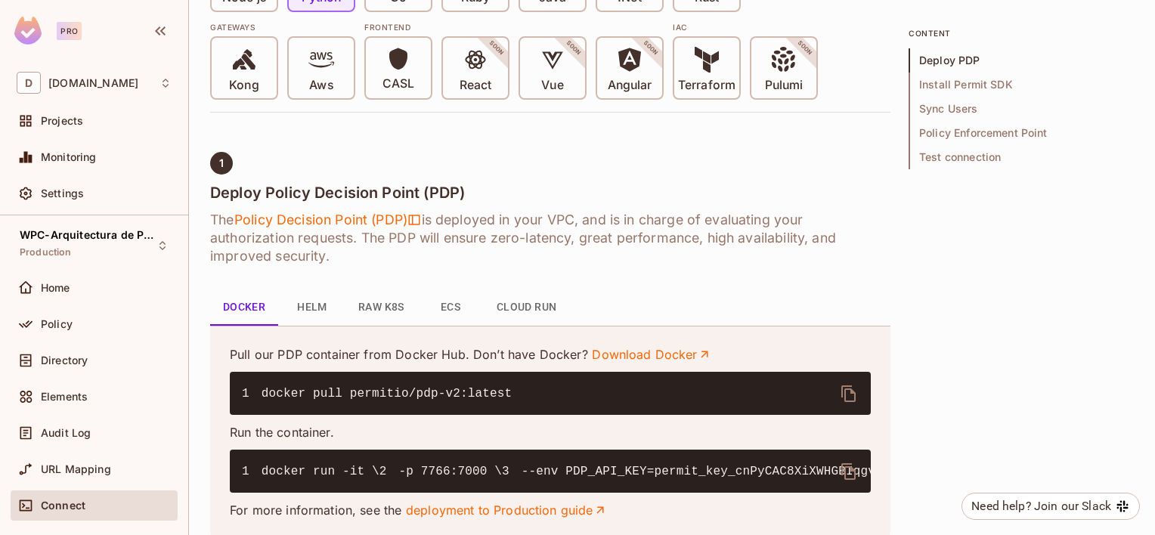
click at [312, 309] on button "Helm" at bounding box center [312, 308] width 68 height 36
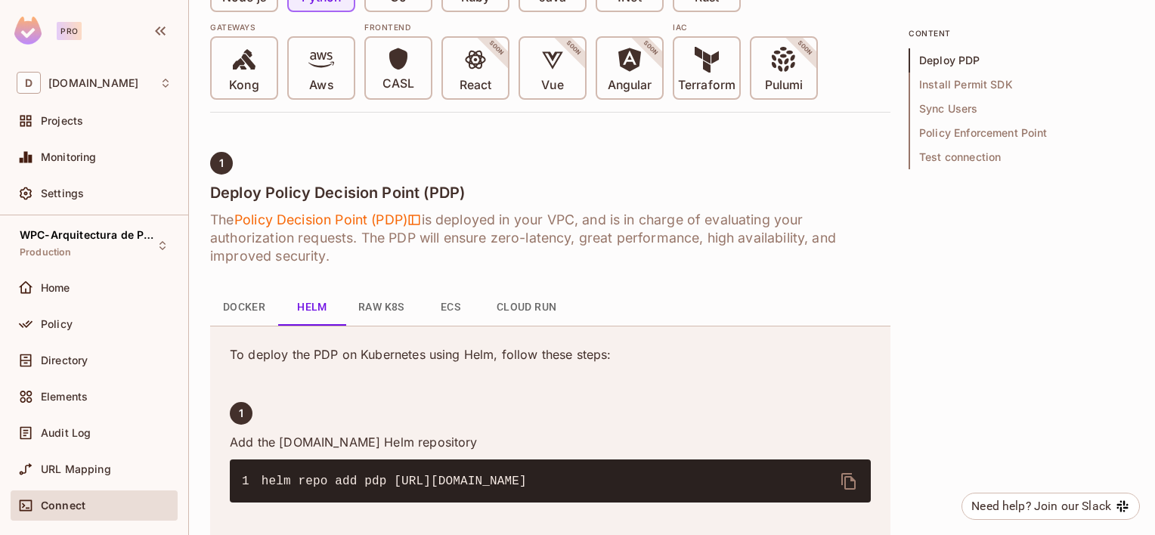
click at [366, 308] on button "Raw K8s" at bounding box center [381, 308] width 70 height 36
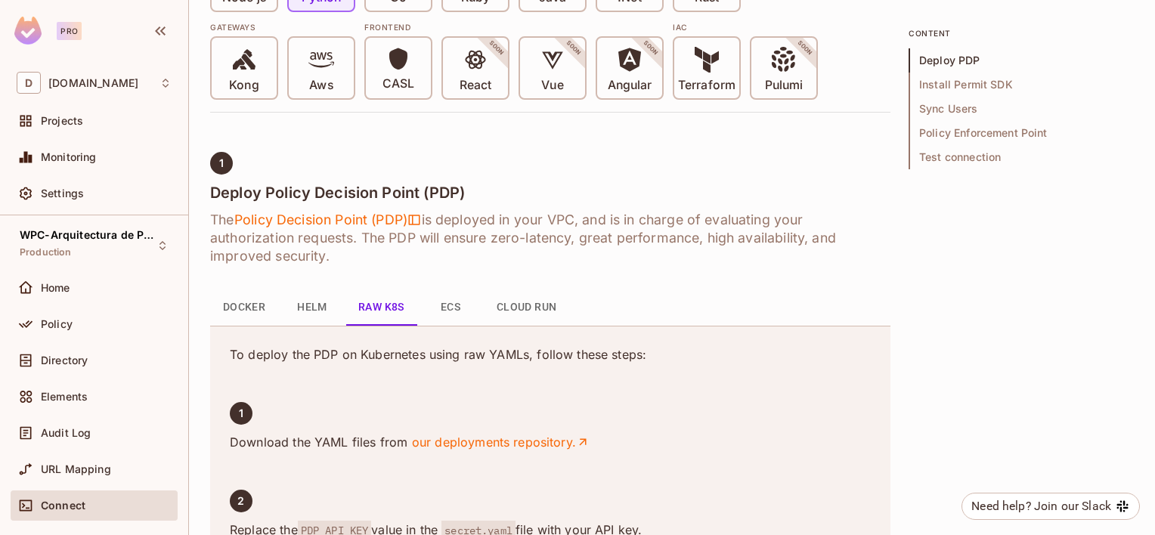
click at [451, 312] on button "ECS" at bounding box center [451, 308] width 68 height 36
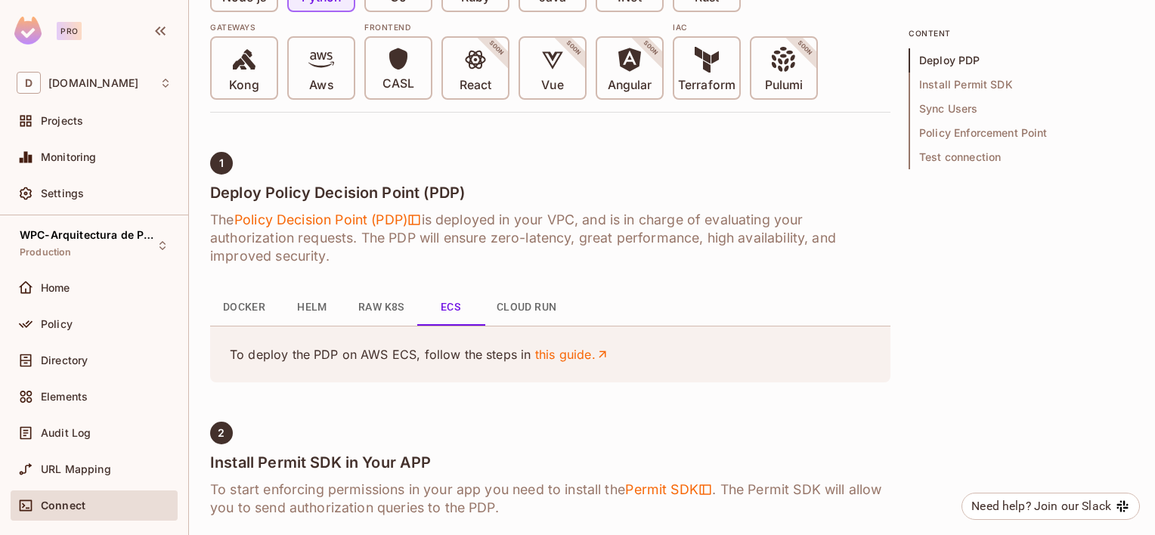
click at [538, 308] on button "Cloud Run" at bounding box center [527, 308] width 85 height 36
click at [597, 354] on link "this guide." at bounding box center [606, 354] width 75 height 17
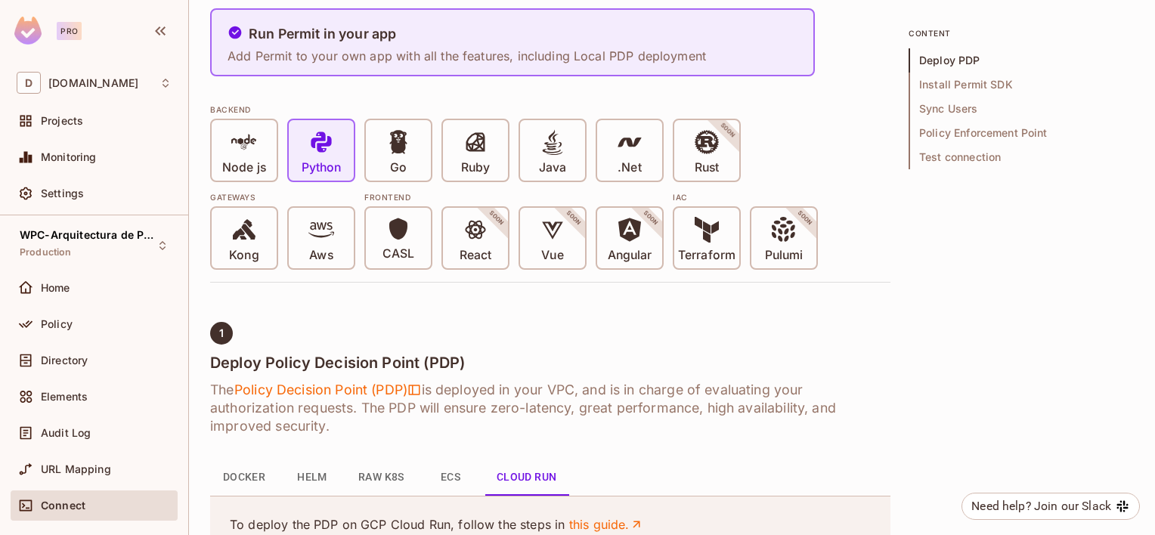
scroll to position [0, 0]
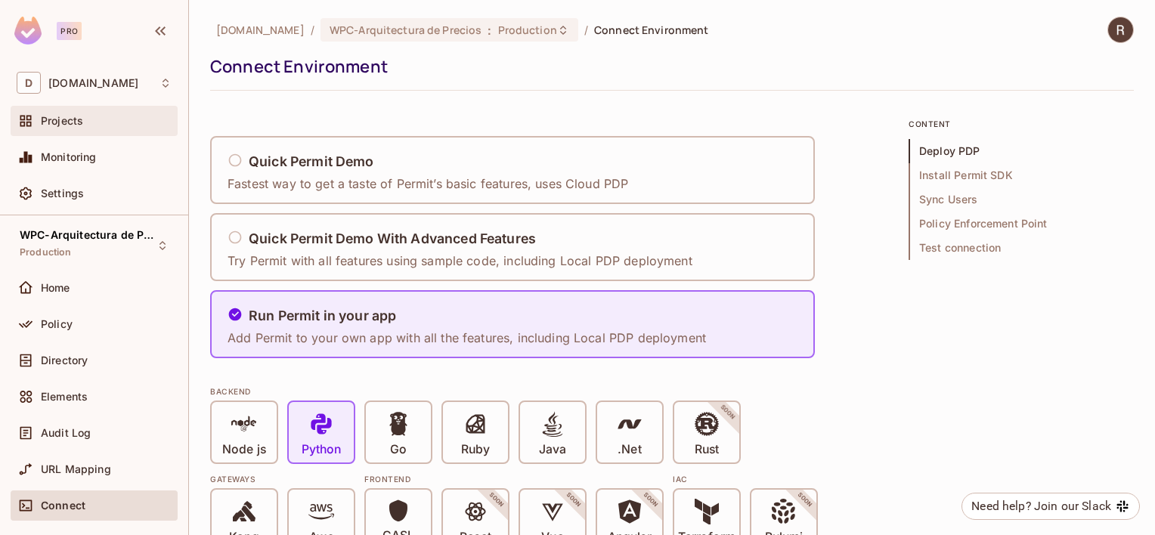
click at [67, 127] on div "Projects" at bounding box center [94, 121] width 155 height 18
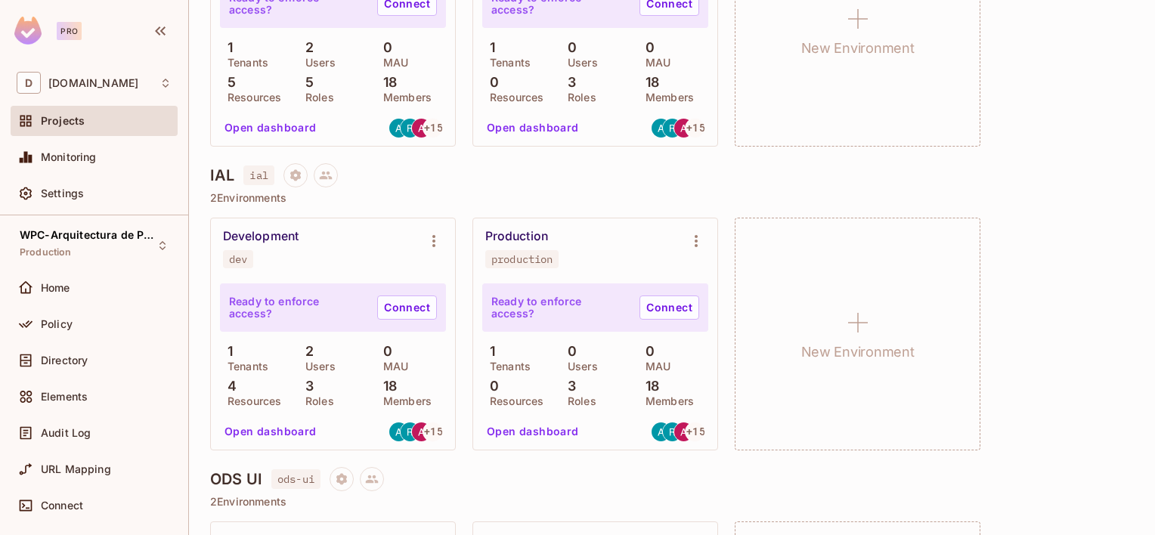
scroll to position [550, 0]
